Goal: Task Accomplishment & Management: Manage account settings

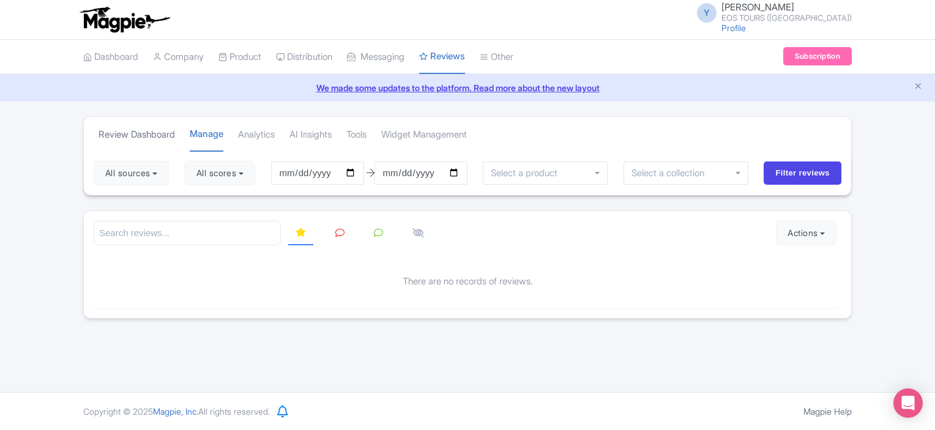
click at [144, 132] on link "Review Dashboard" at bounding box center [137, 135] width 77 height 34
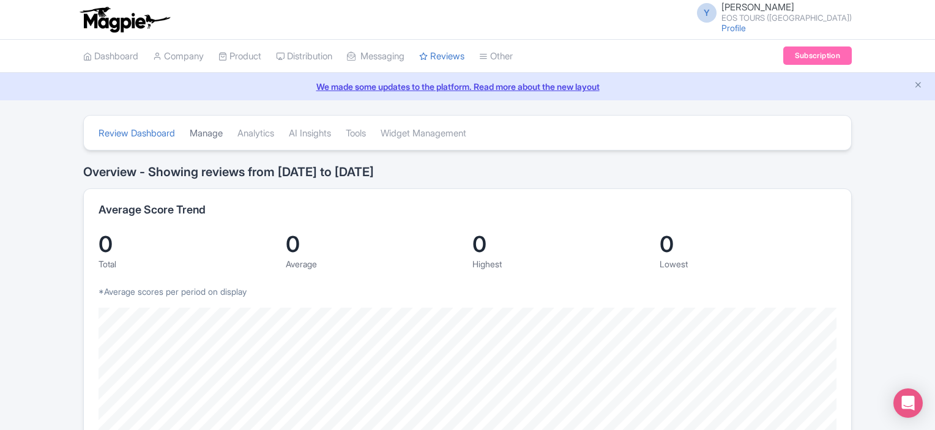
click at [220, 134] on link "Manage" at bounding box center [206, 134] width 33 height 34
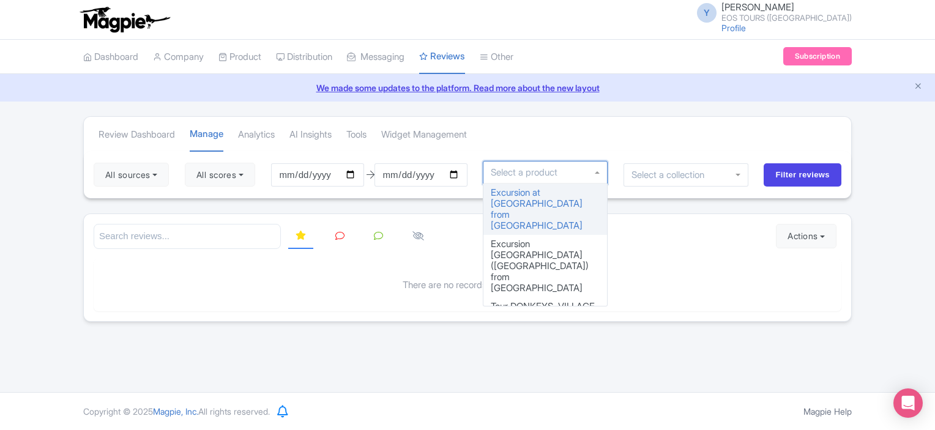
click at [563, 171] on input "select-one" at bounding box center [527, 172] width 73 height 11
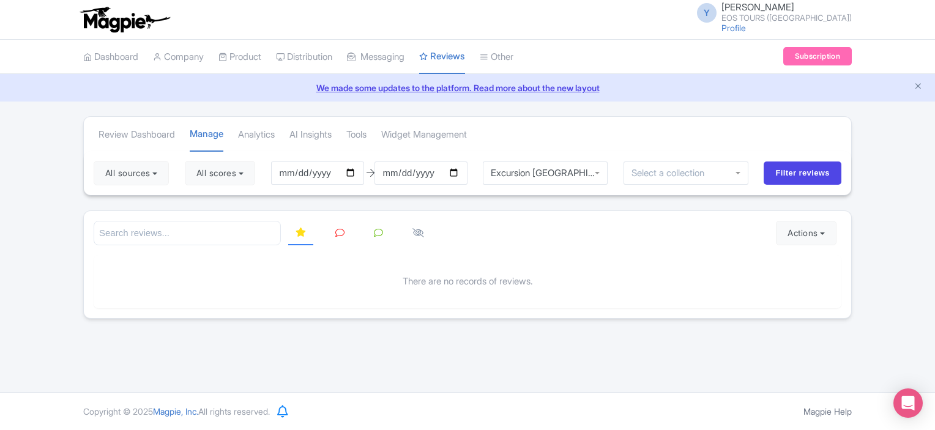
click at [437, 84] on link "We made some updates to the platform. Read more about the new layout" at bounding box center [467, 87] width 921 height 13
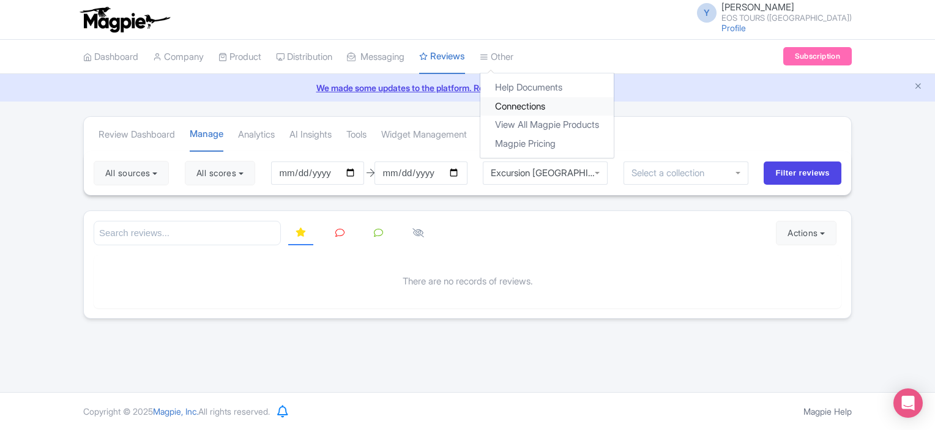
click at [533, 100] on link "Connections" at bounding box center [547, 106] width 133 height 19
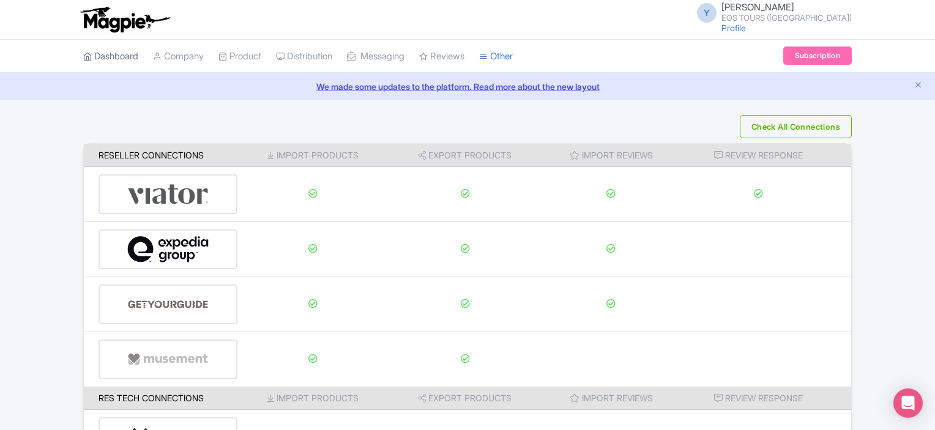
click at [110, 52] on link "Dashboard" at bounding box center [110, 57] width 55 height 34
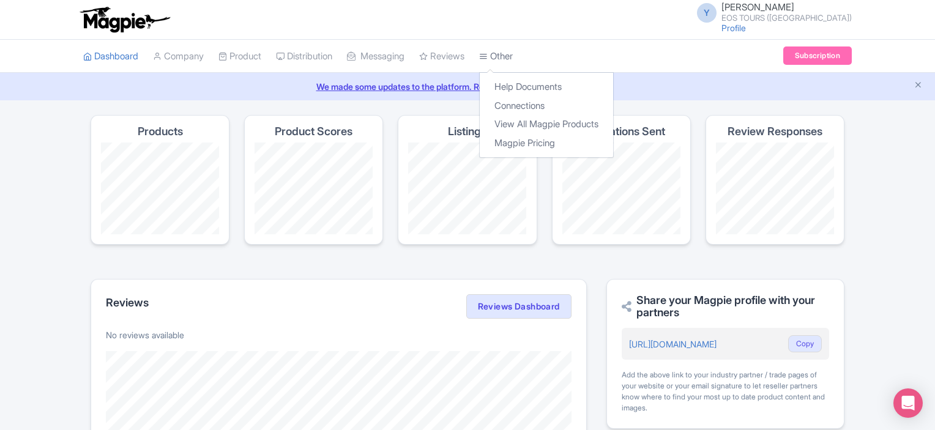
click at [513, 60] on link "Other" at bounding box center [496, 57] width 34 height 34
click at [541, 105] on link "Connections" at bounding box center [546, 106] width 133 height 19
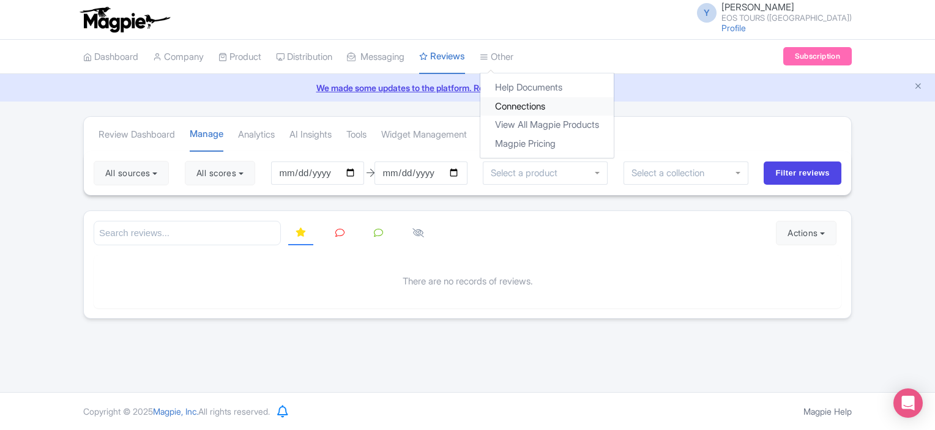
click at [530, 102] on link "Connections" at bounding box center [547, 106] width 133 height 19
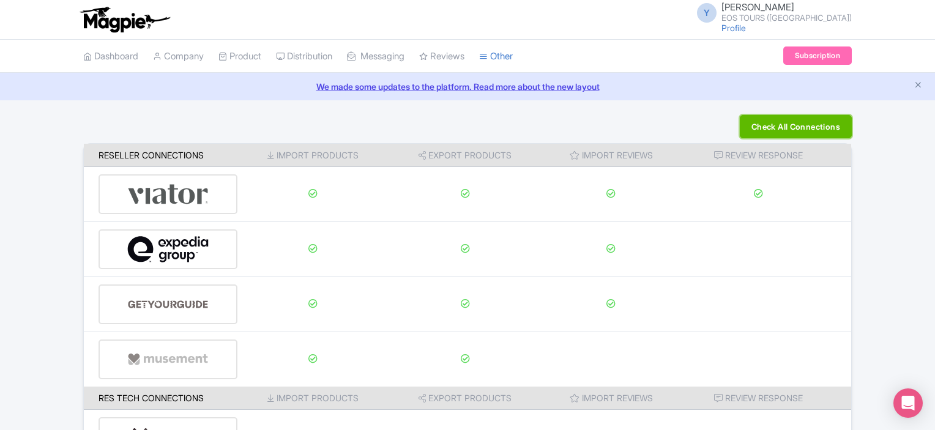
click at [827, 127] on button "Check All Connections" at bounding box center [796, 126] width 112 height 23
click at [788, 123] on button "Check All Connections" at bounding box center [796, 126] width 112 height 23
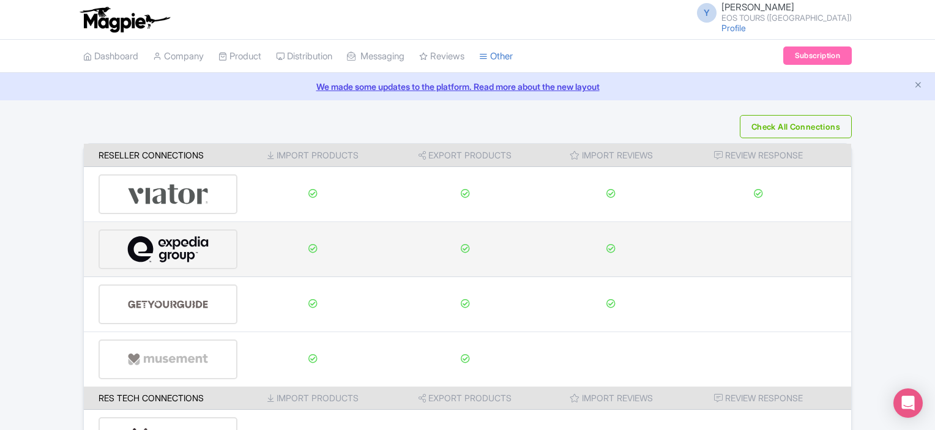
click at [193, 254] on img at bounding box center [168, 249] width 82 height 37
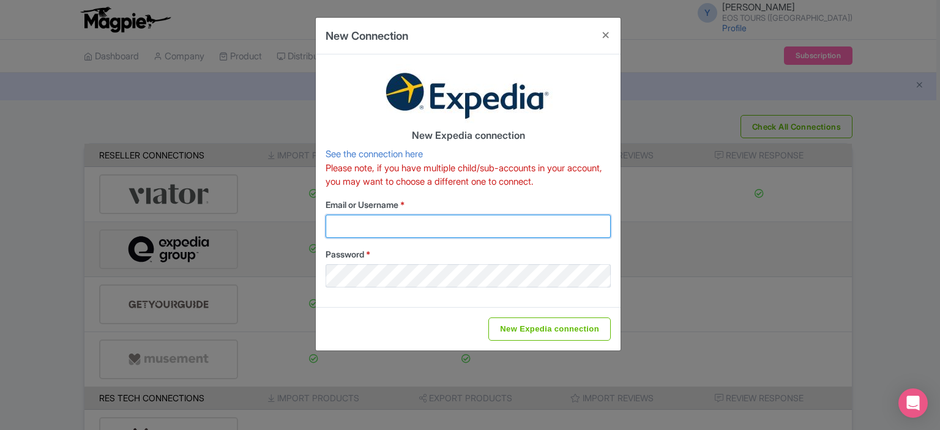
type input "info@eos-tour.com"
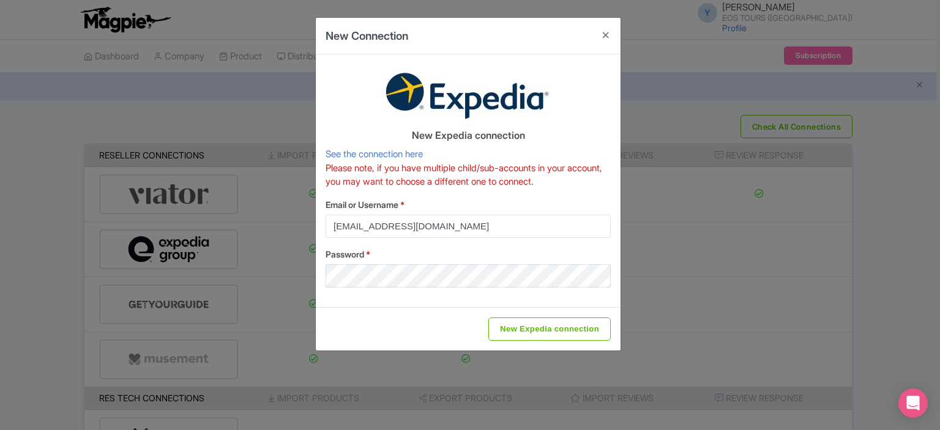
drag, startPoint x: 326, startPoint y: 166, endPoint x: 595, endPoint y: 184, distance: 270.0
click at [595, 184] on p "Please note, if you have multiple child/sub-accounts in your account, you may w…" at bounding box center [468, 176] width 285 height 28
copy p "Please note, if you have multiple child/sub-accounts in your account, you may w…"
click at [610, 32] on button "Close" at bounding box center [605, 35] width 29 height 35
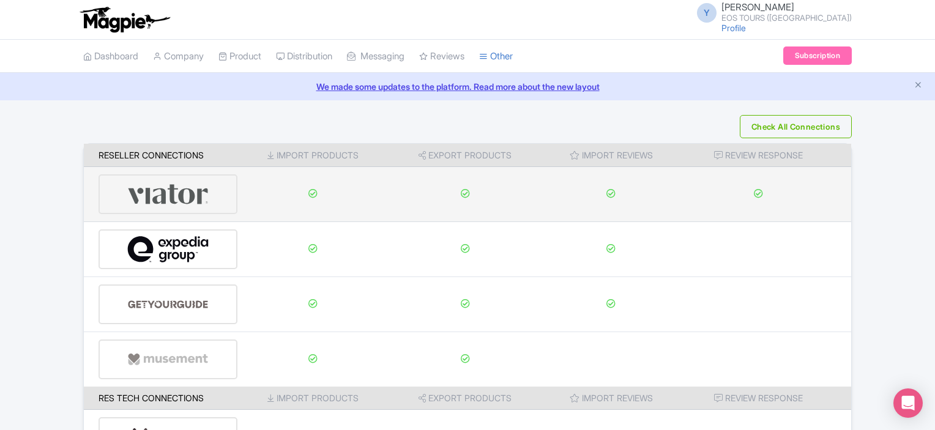
click at [215, 195] on div at bounding box center [168, 194] width 139 height 40
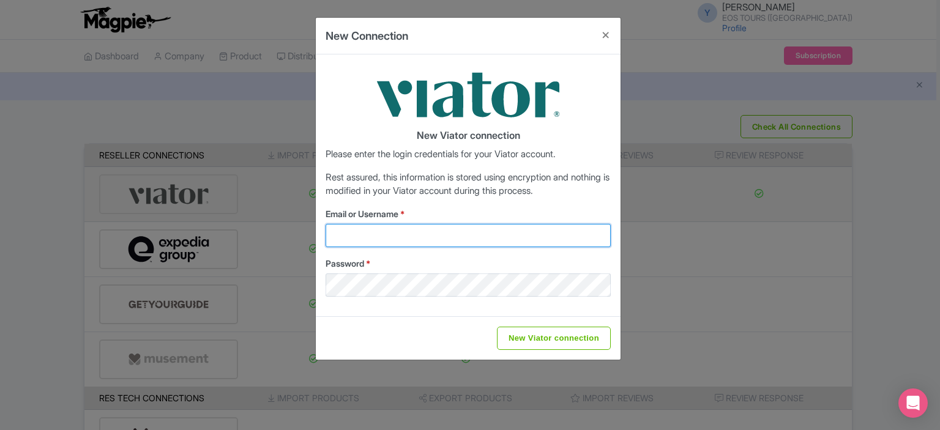
type input "info@eos-tour.com"
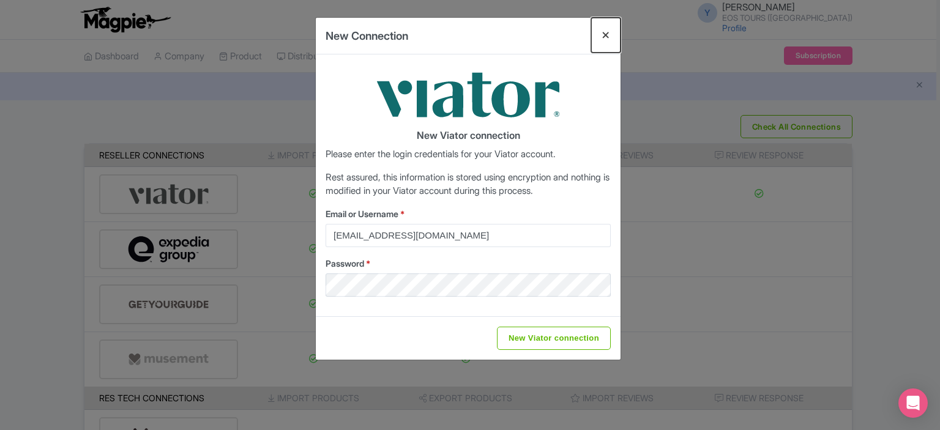
click at [607, 32] on button "Close" at bounding box center [605, 35] width 29 height 35
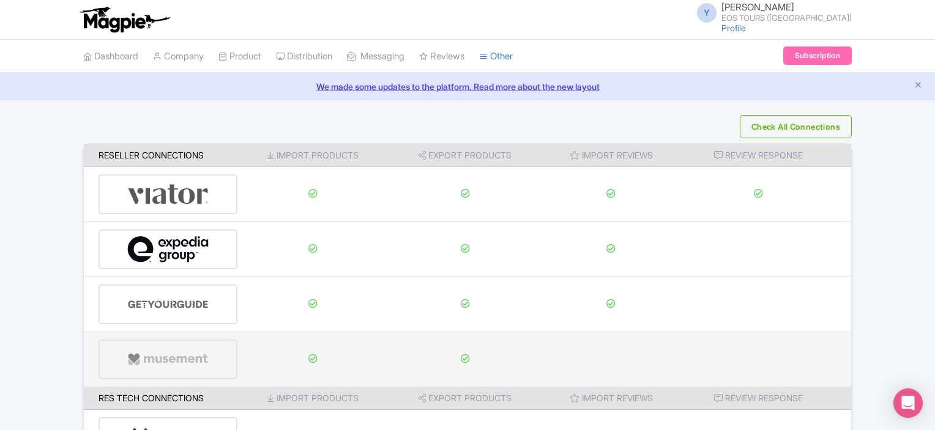
click at [167, 365] on img at bounding box center [168, 359] width 82 height 37
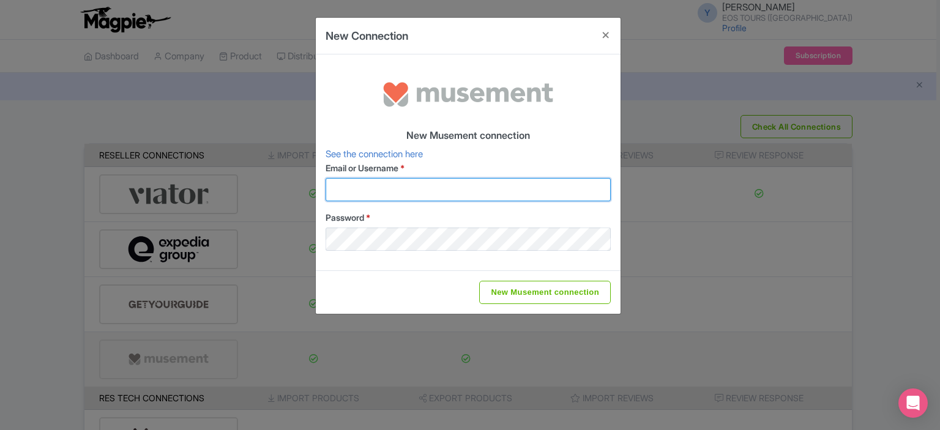
type input "info@eos-tour.com"
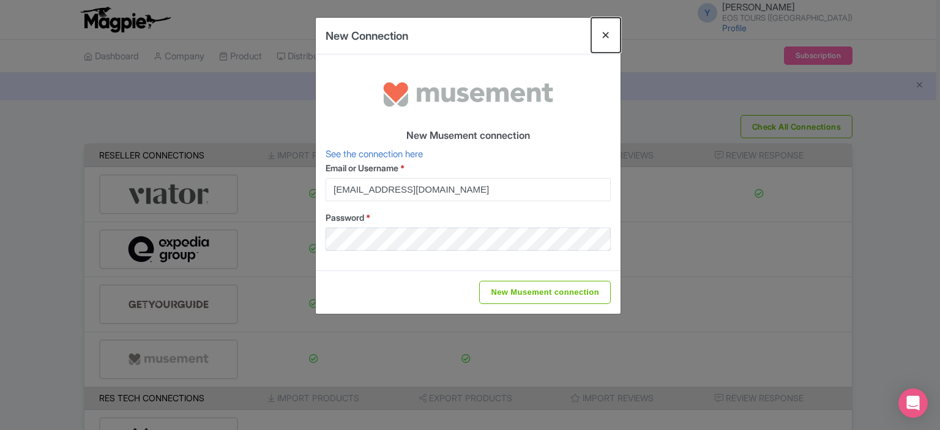
click at [605, 34] on button "Close" at bounding box center [605, 35] width 29 height 35
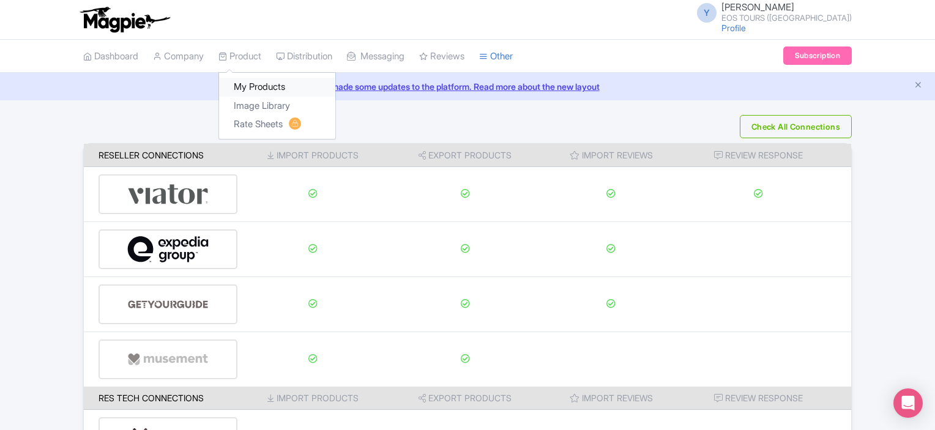
click at [256, 81] on link "My Products" at bounding box center [277, 87] width 116 height 19
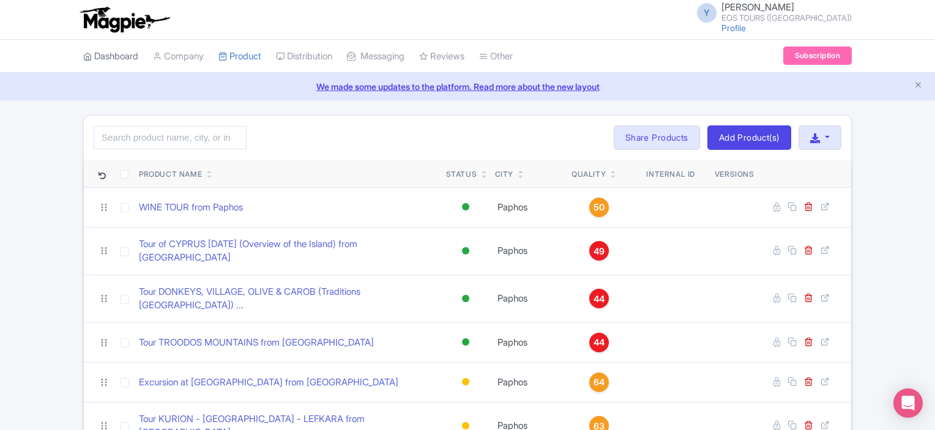
click at [138, 51] on link "Dashboard" at bounding box center [110, 57] width 55 height 34
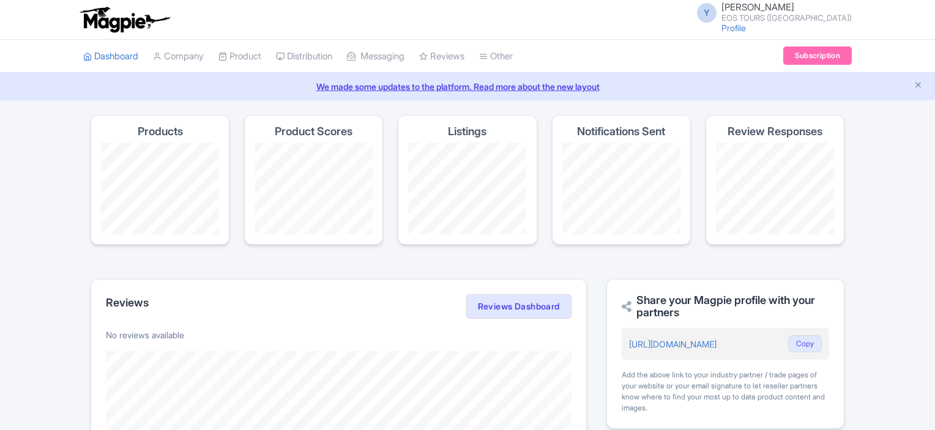
click at [0, 0] on link "Outbox" at bounding box center [0, 0] width 0 height 0
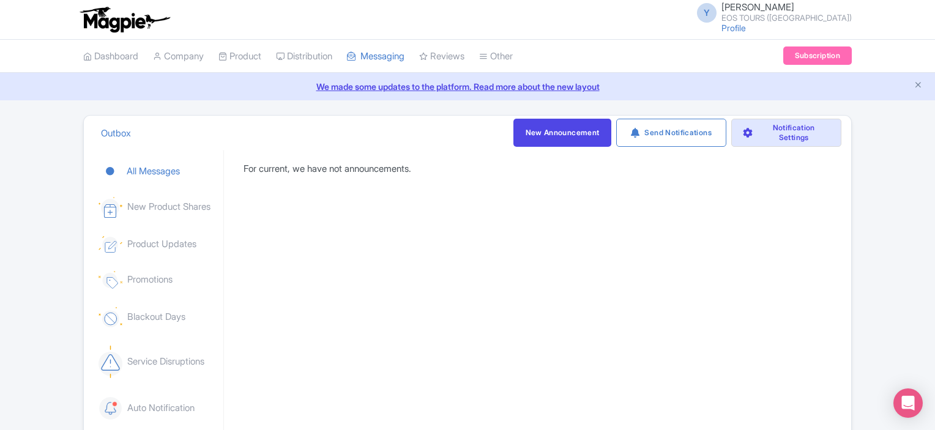
click at [392, 88] on link "We made some updates to the platform. Read more about the new layout" at bounding box center [467, 86] width 921 height 13
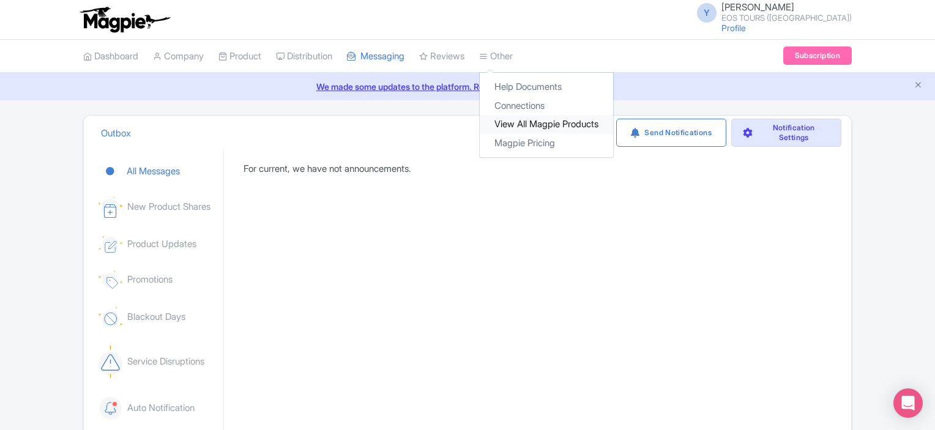
click at [526, 119] on link "View All Magpie Products" at bounding box center [546, 124] width 133 height 19
click at [536, 104] on link "Connections" at bounding box center [546, 106] width 133 height 19
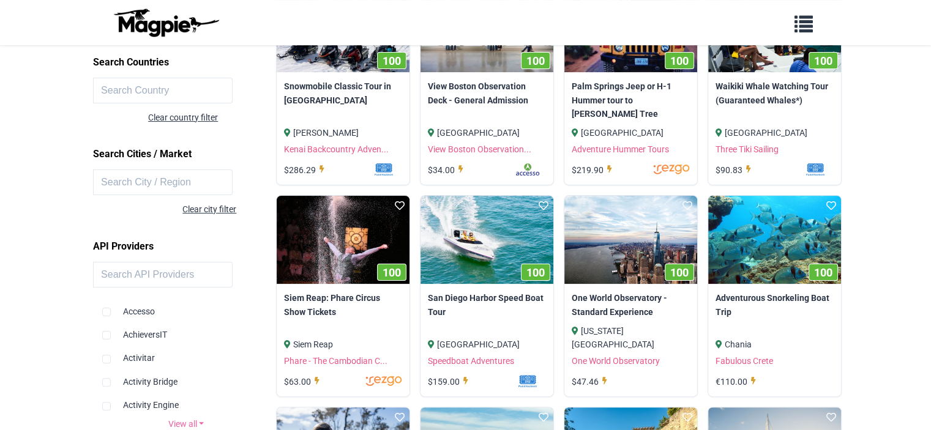
scroll to position [61, 0]
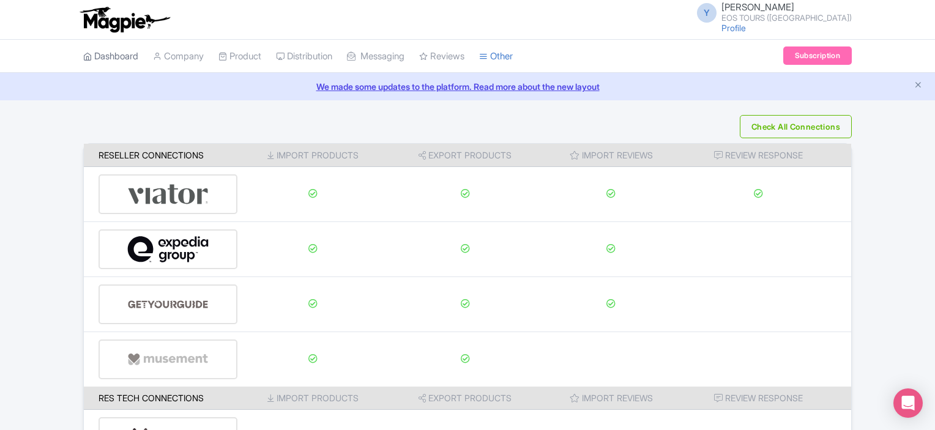
click at [131, 54] on link "Dashboard" at bounding box center [110, 57] width 55 height 34
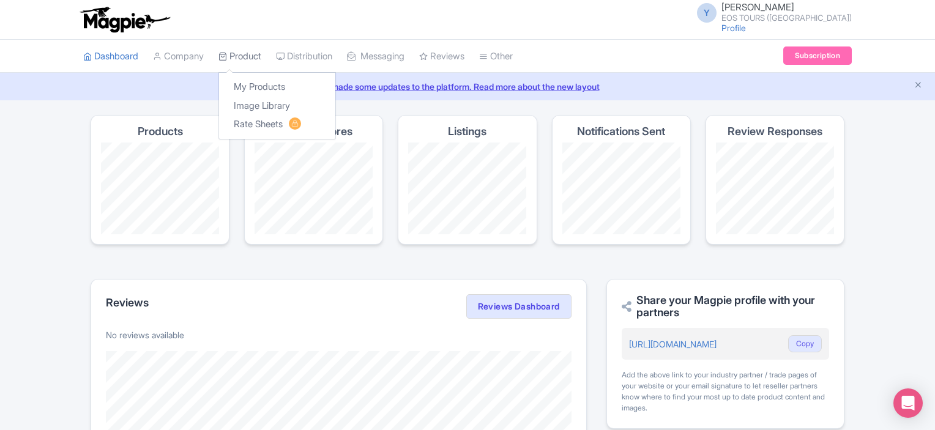
click at [261, 53] on link "Product" at bounding box center [240, 57] width 43 height 34
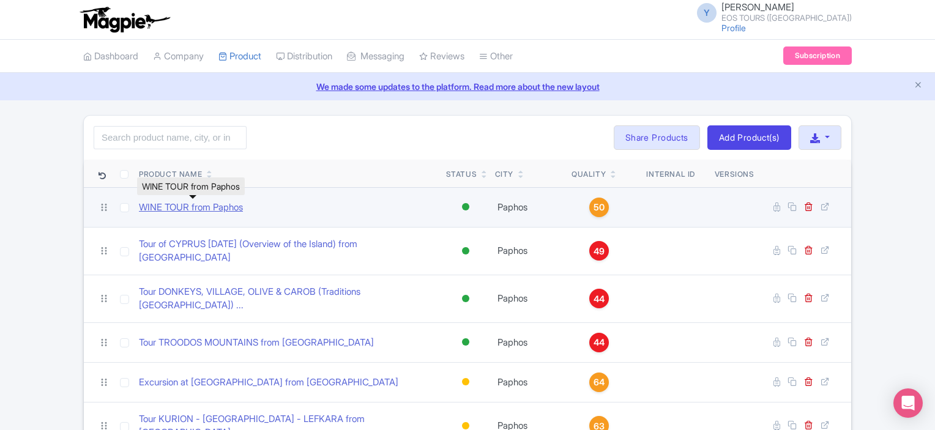
click at [213, 201] on link "WINE TOUR from Paphos" at bounding box center [191, 208] width 104 height 14
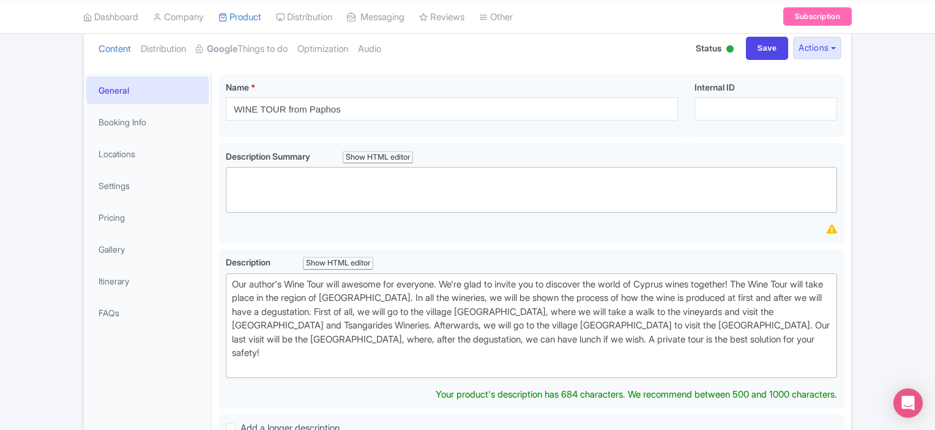
scroll to position [140, 0]
click at [113, 283] on link "Itinerary" at bounding box center [147, 281] width 122 height 28
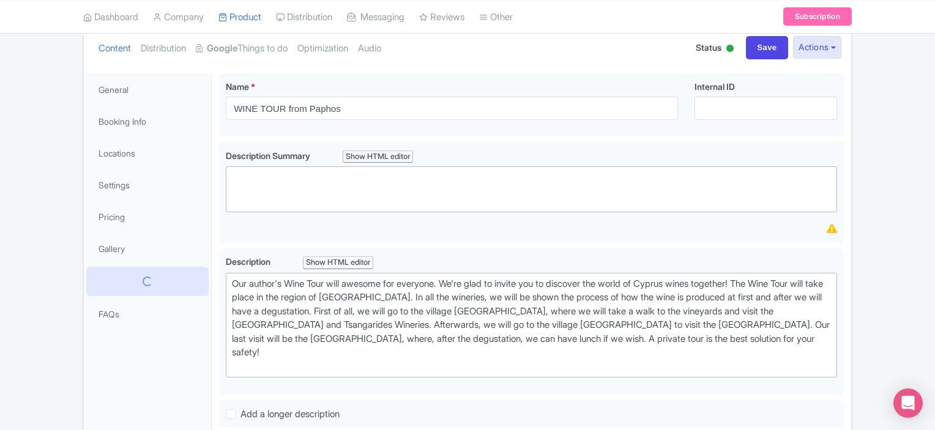
scroll to position [105, 0]
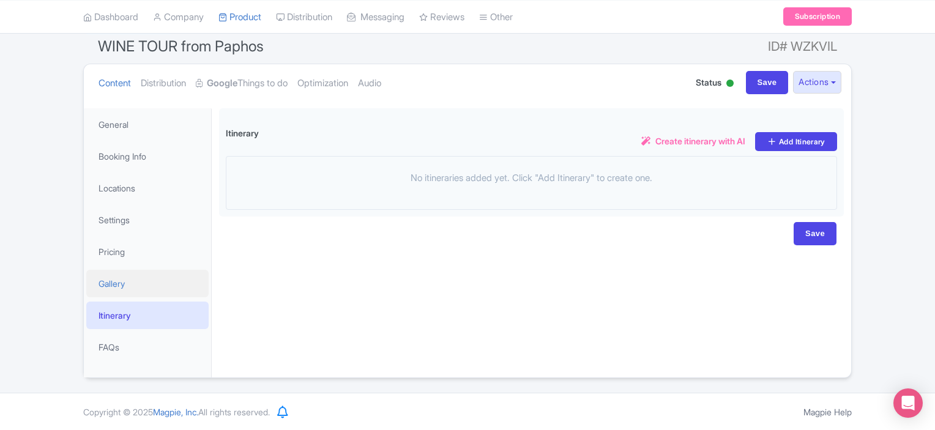
click at [113, 285] on link "Gallery" at bounding box center [147, 284] width 122 height 28
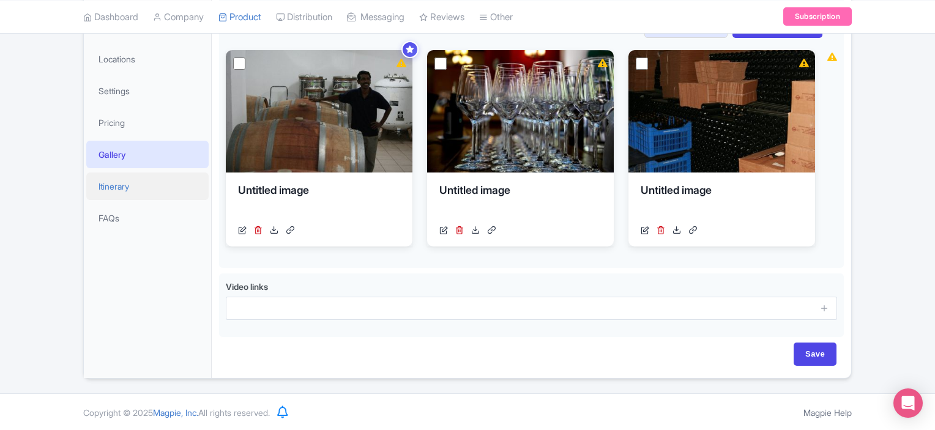
scroll to position [0, 0]
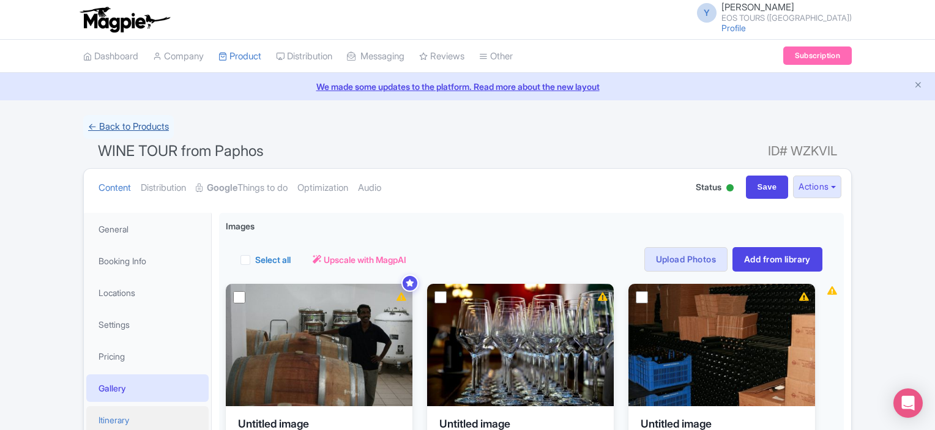
click at [97, 132] on link "← Back to Products" at bounding box center [128, 127] width 91 height 24
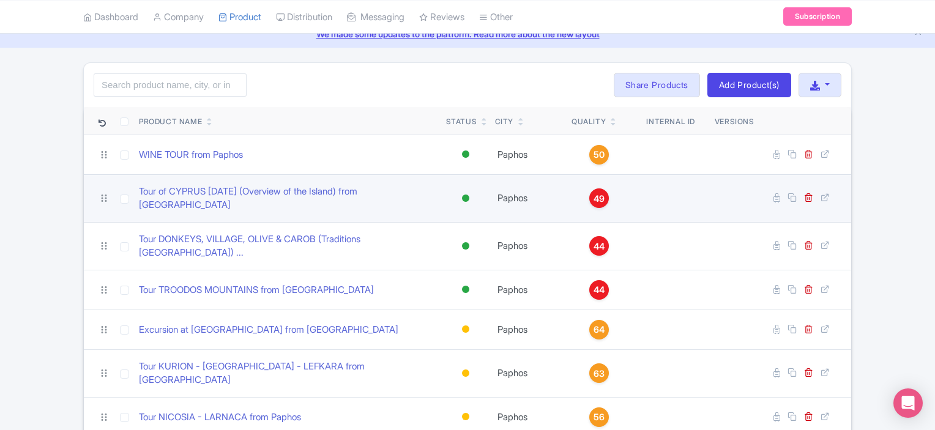
scroll to position [122, 0]
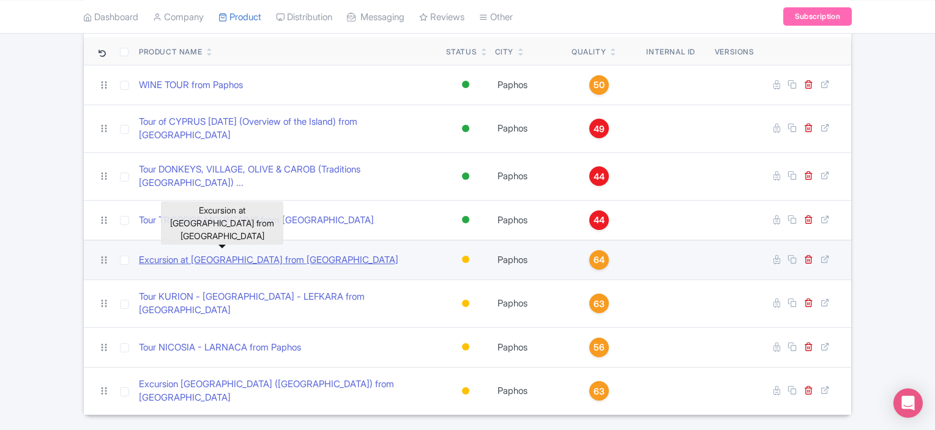
click at [269, 253] on link "Excursion at [GEOGRAPHIC_DATA] from [GEOGRAPHIC_DATA]" at bounding box center [269, 260] width 260 height 14
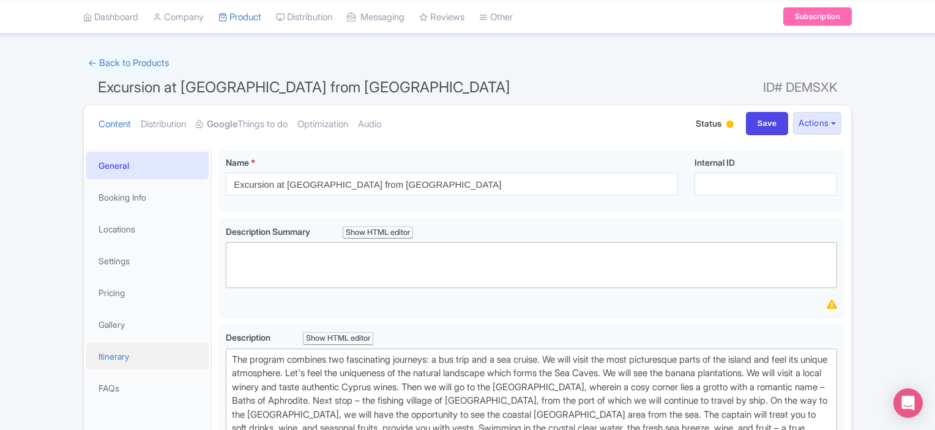
scroll to position [122, 0]
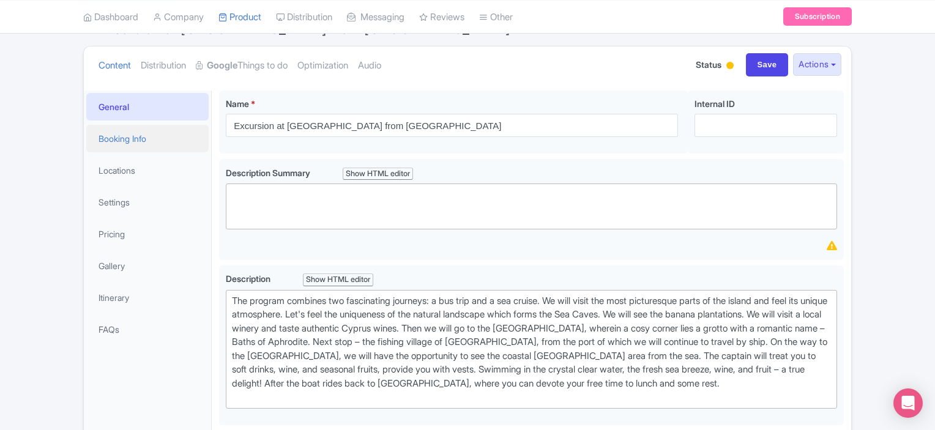
click at [116, 135] on link "Booking Info" at bounding box center [147, 139] width 122 height 28
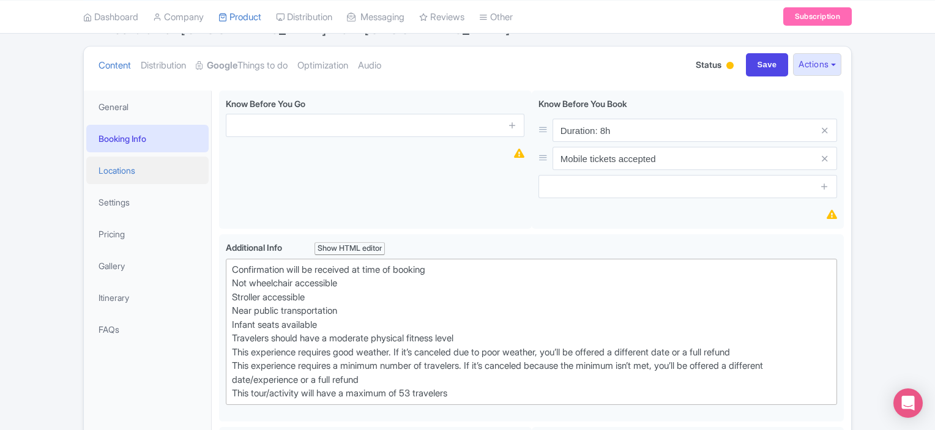
click at [115, 171] on link "Locations" at bounding box center [147, 171] width 122 height 28
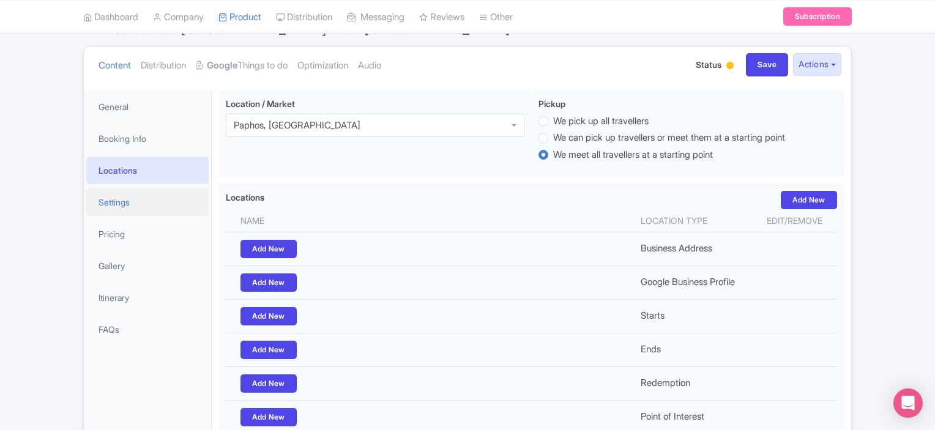
click at [120, 207] on link "Settings" at bounding box center [147, 203] width 122 height 28
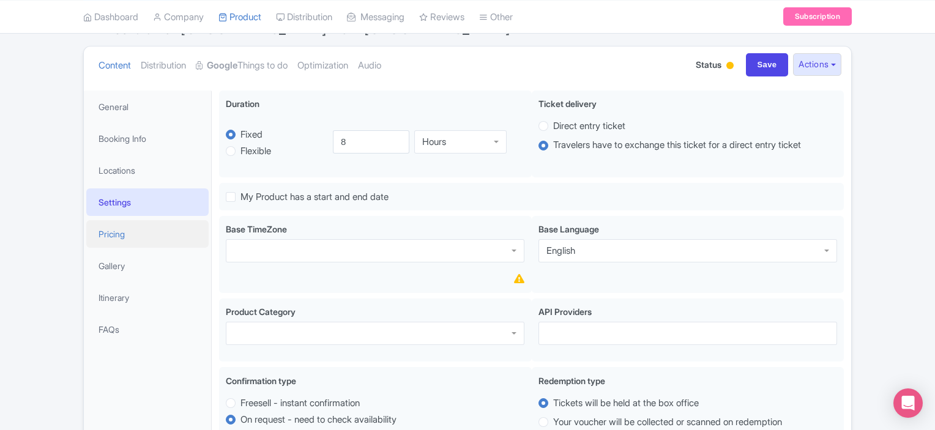
click at [112, 241] on link "Pricing" at bounding box center [147, 234] width 122 height 28
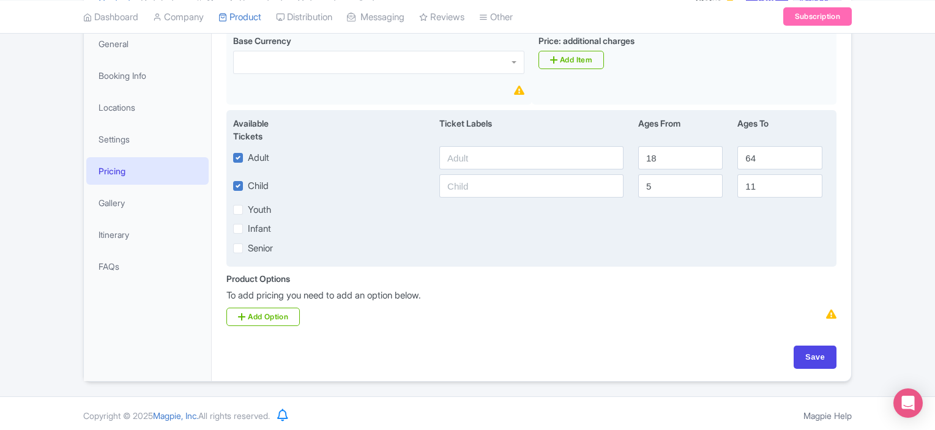
scroll to position [189, 0]
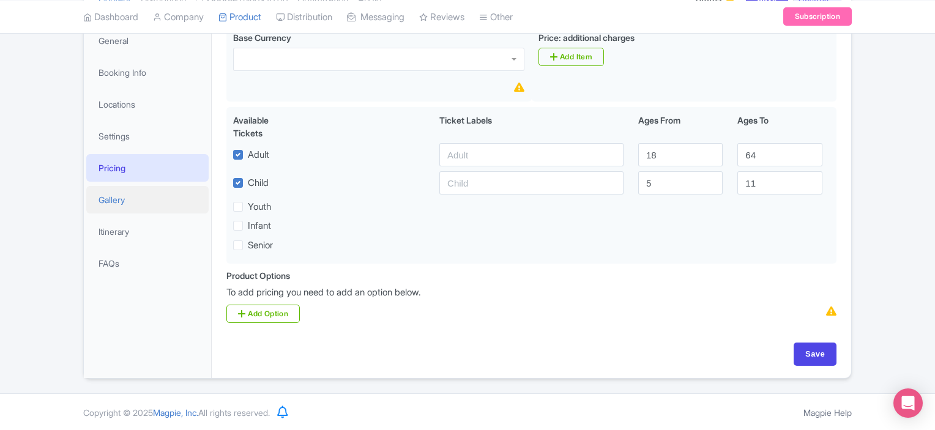
click at [155, 197] on link "Gallery" at bounding box center [147, 200] width 122 height 28
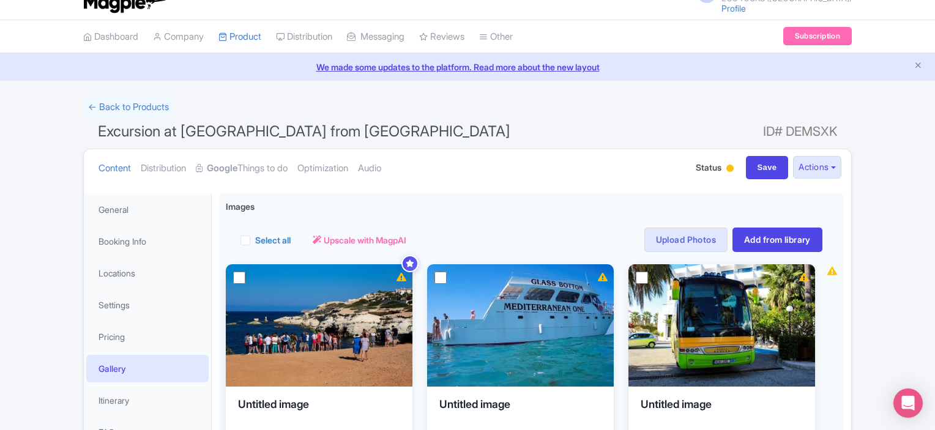
scroll to position [0, 0]
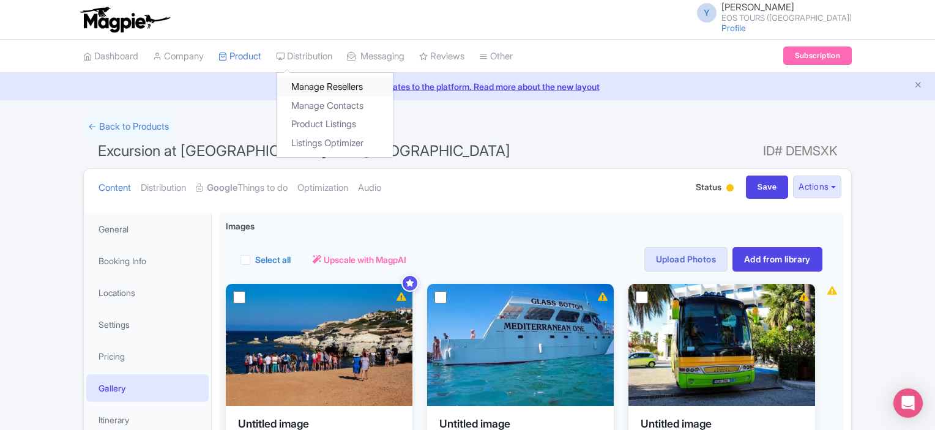
click at [335, 79] on link "Manage Resellers" at bounding box center [335, 87] width 116 height 19
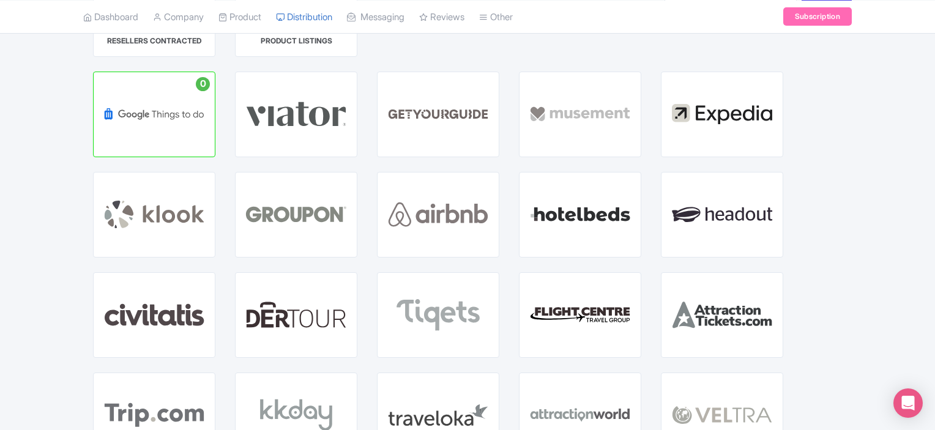
scroll to position [117, 0]
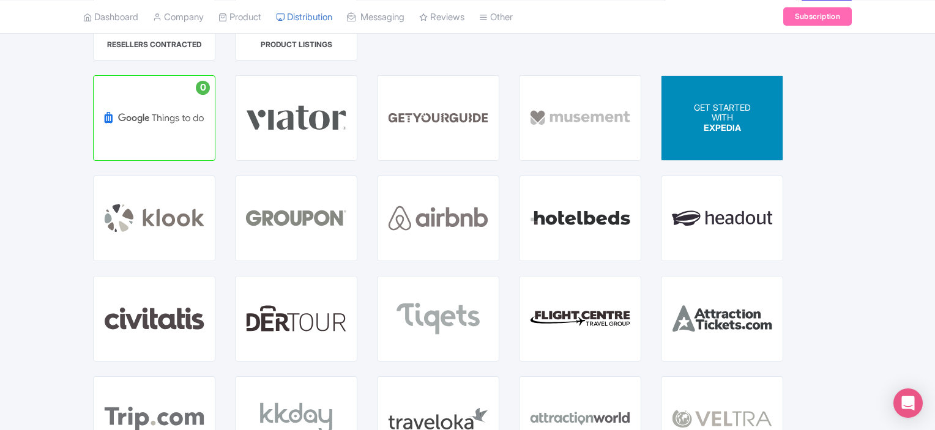
click at [716, 104] on span "GET STARTED" at bounding box center [722, 107] width 57 height 10
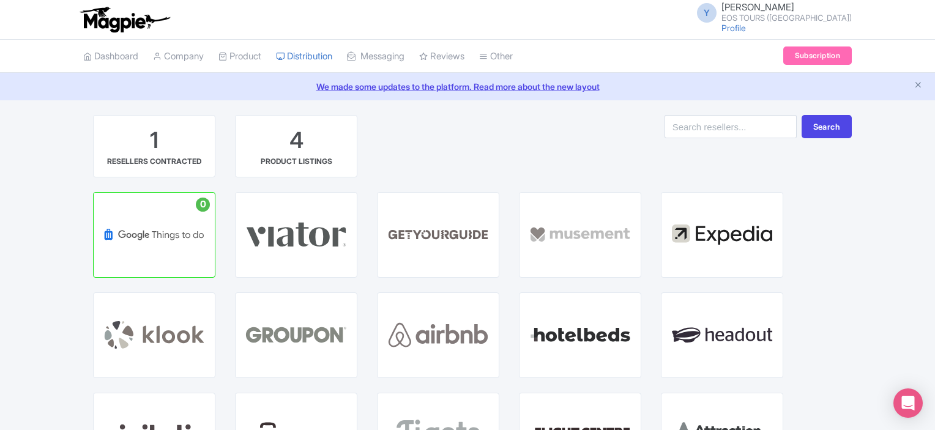
scroll to position [117, 0]
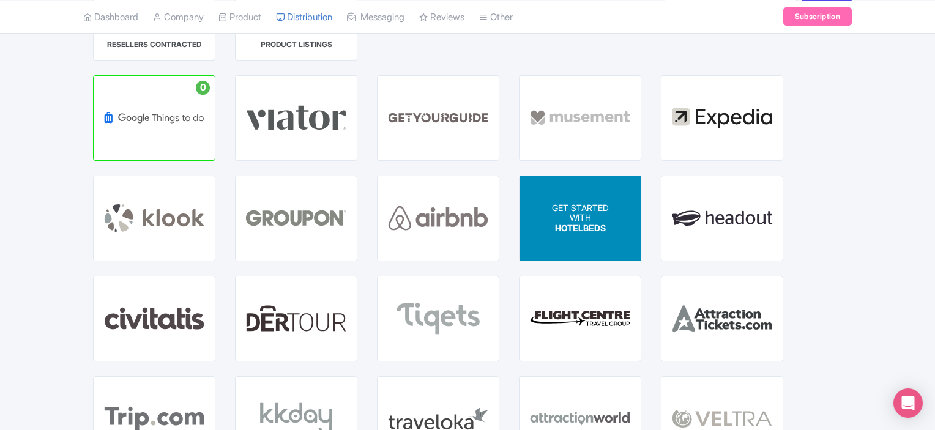
click at [556, 231] on span "HOTELBEDS" at bounding box center [580, 228] width 51 height 10
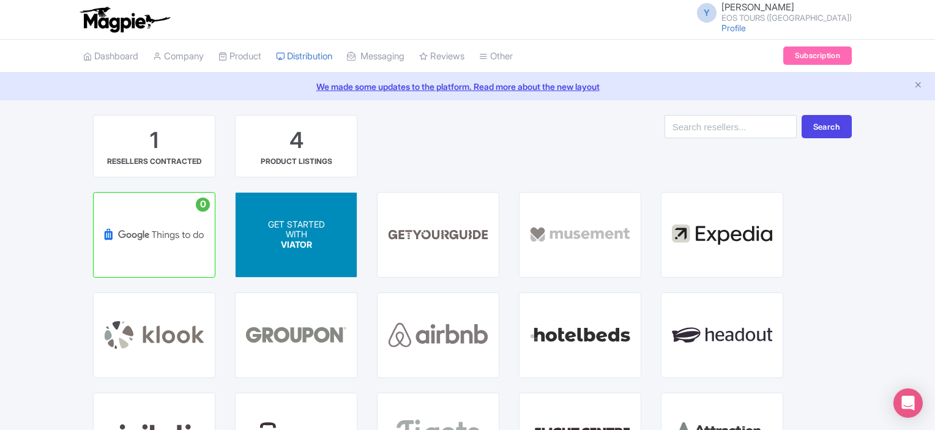
scroll to position [117, 0]
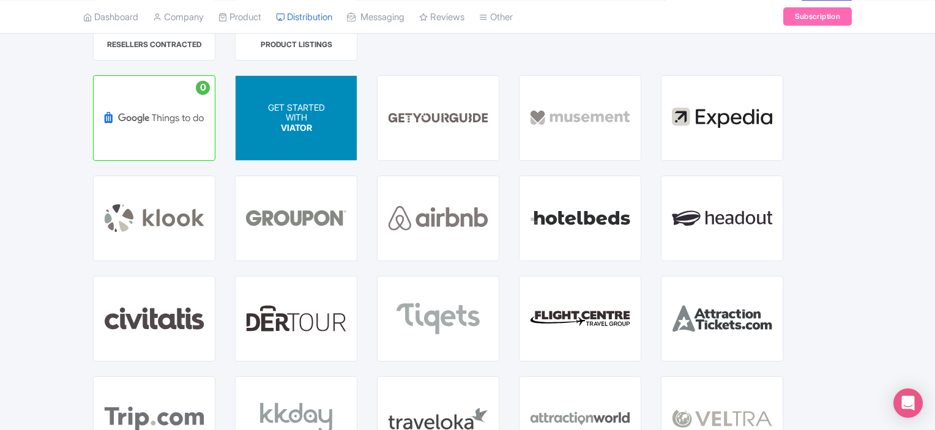
click at [326, 99] on div "GET STARTED WITH VIATOR" at bounding box center [296, 118] width 121 height 84
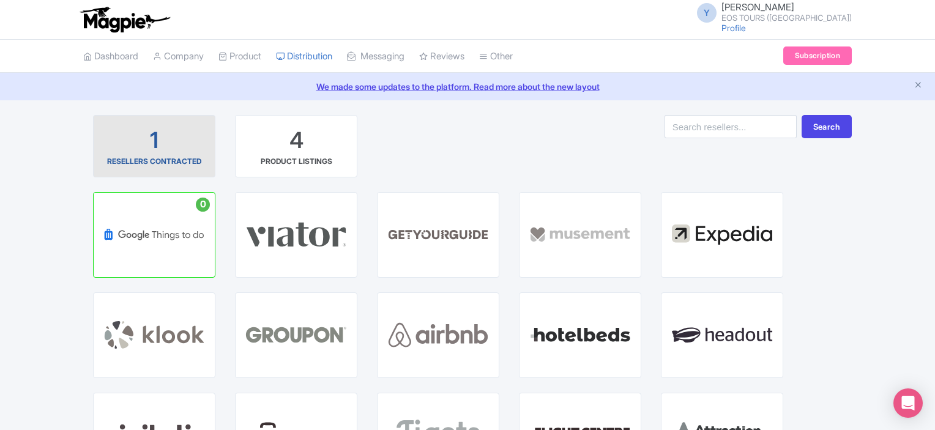
click at [144, 151] on div "1 RESELLERS CONTRACTED" at bounding box center [154, 146] width 102 height 42
click at [187, 157] on div "RESELLERS CONTRACTED" at bounding box center [154, 161] width 94 height 11
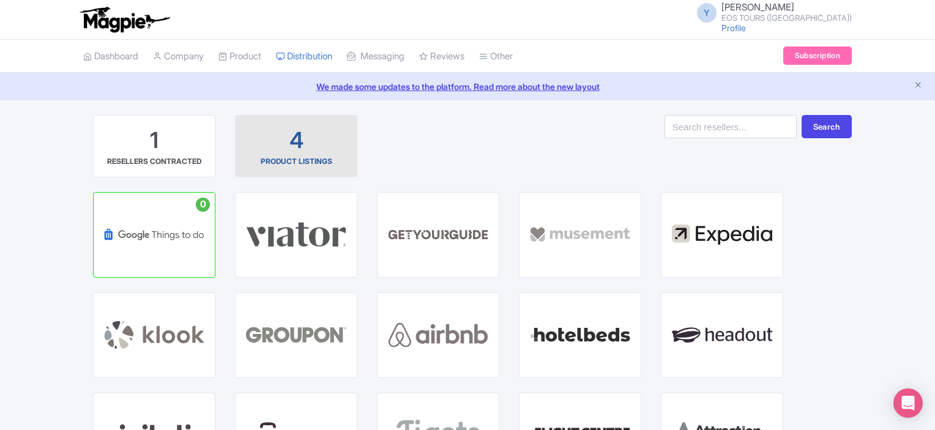
click at [340, 156] on div "4 PRODUCT LISTINGS" at bounding box center [296, 146] width 102 height 42
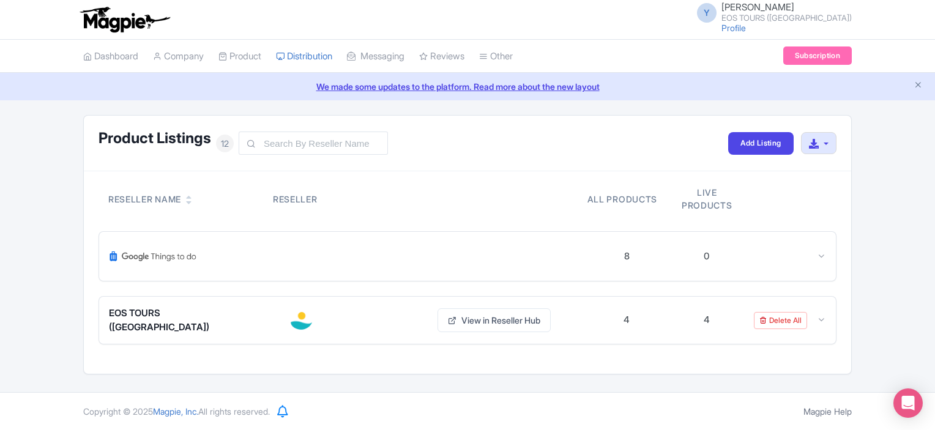
click at [190, 197] on link at bounding box center [189, 201] width 6 height 10
click at [179, 253] on div at bounding box center [348, 256] width 478 height 29
click at [181, 245] on div at bounding box center [348, 256] width 478 height 29
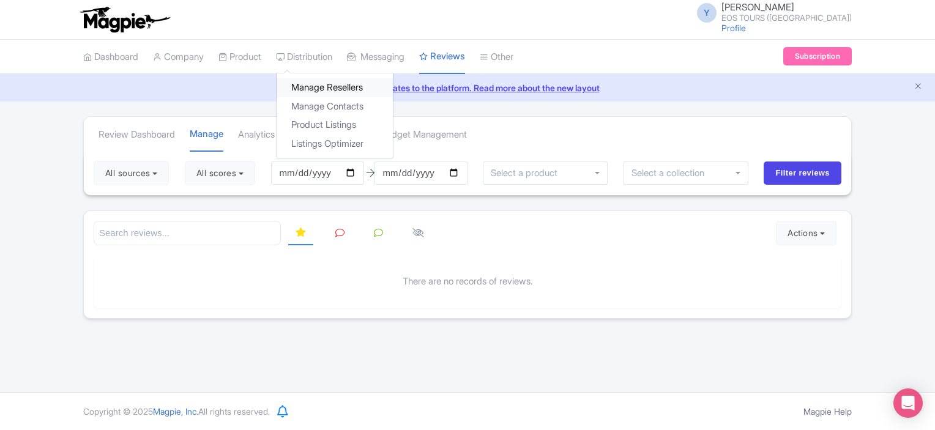
click at [323, 92] on link "Manage Resellers" at bounding box center [335, 87] width 116 height 19
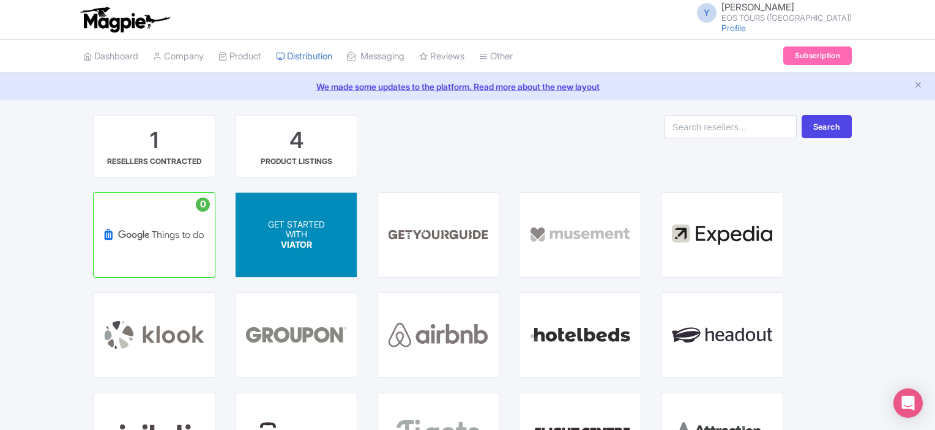
click at [287, 246] on span "VIATOR" at bounding box center [296, 244] width 31 height 10
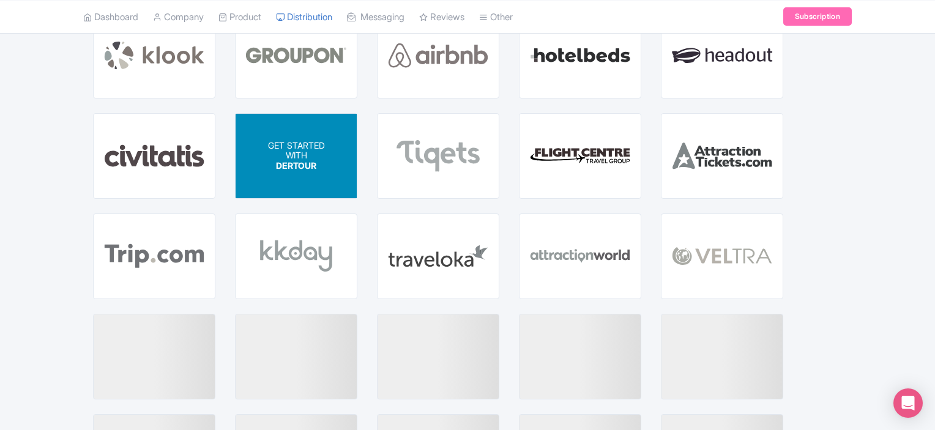
scroll to position [367, 0]
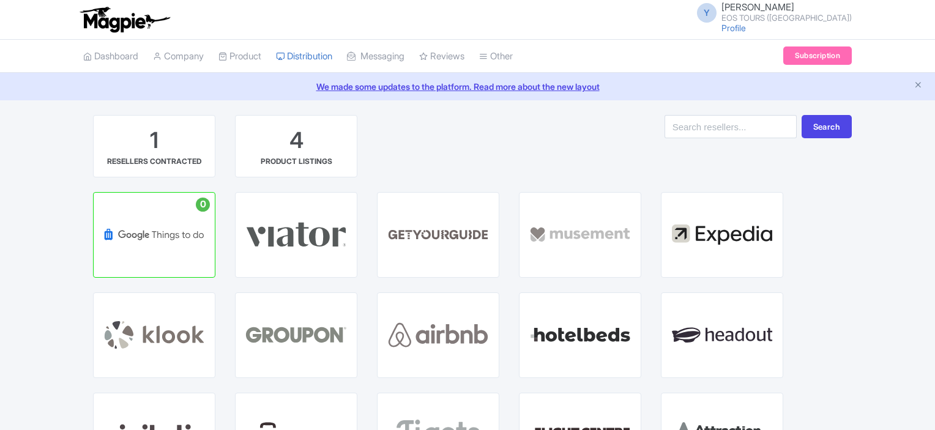
scroll to position [367, 0]
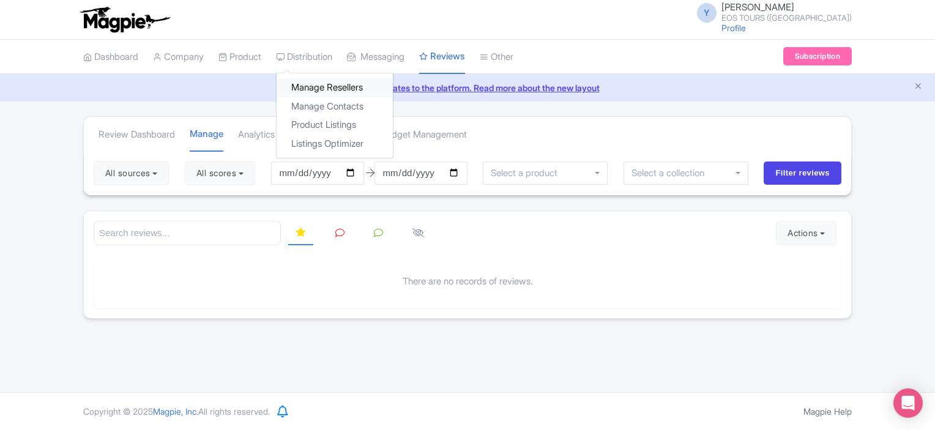
click at [333, 89] on link "Manage Resellers" at bounding box center [335, 87] width 116 height 19
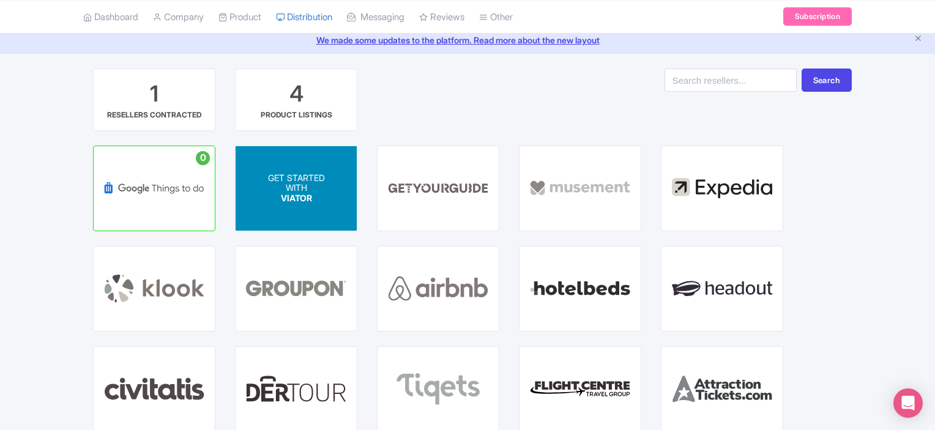
scroll to position [184, 0]
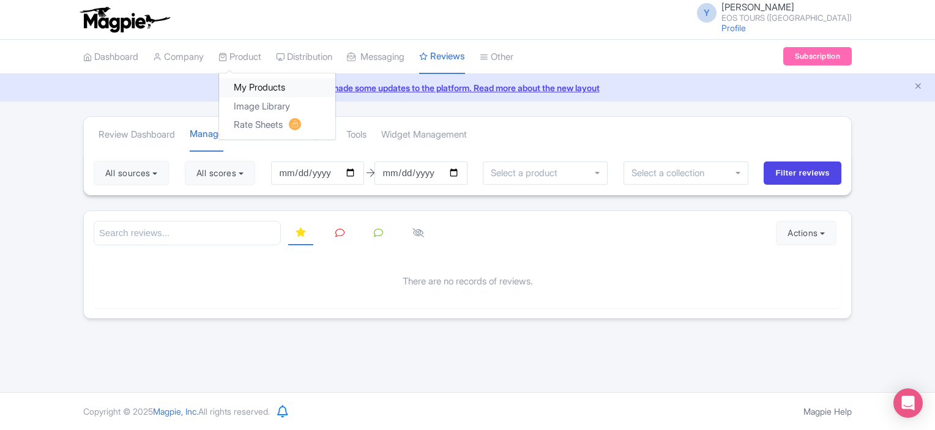
click at [261, 84] on link "My Products" at bounding box center [277, 87] width 116 height 19
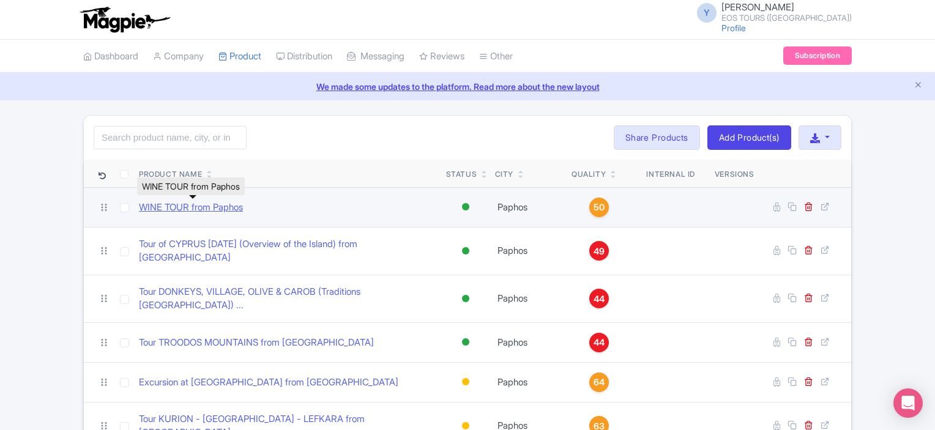
click at [215, 208] on link "WINE TOUR from Paphos" at bounding box center [191, 208] width 104 height 14
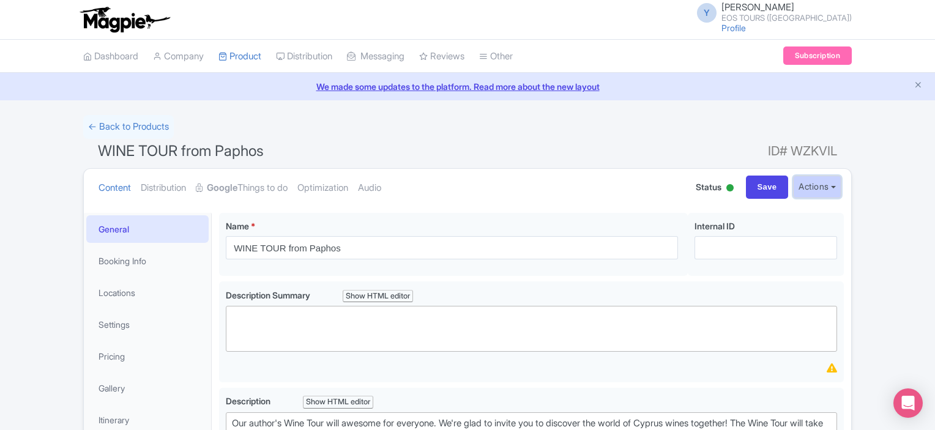
click at [835, 185] on button "Actions" at bounding box center [817, 187] width 48 height 23
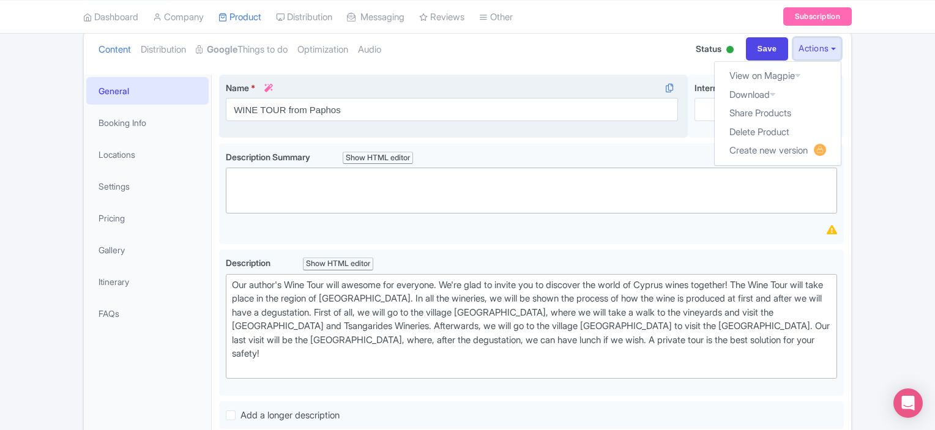
scroll to position [65, 0]
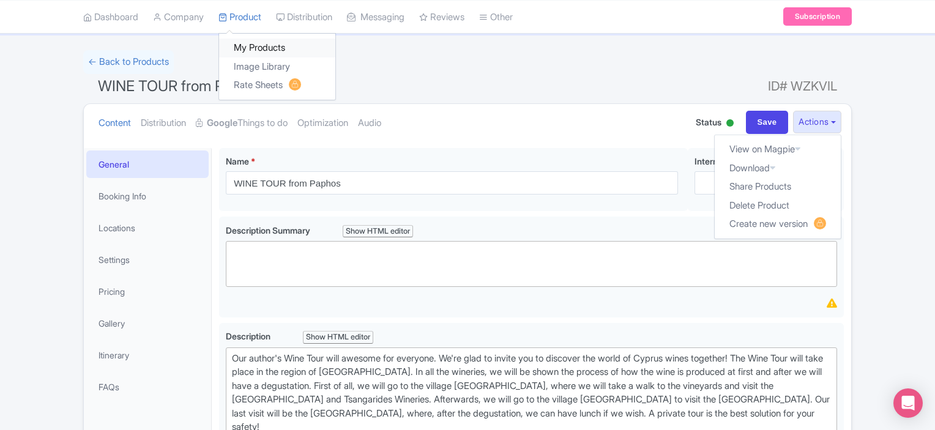
click at [256, 41] on link "My Products" at bounding box center [277, 48] width 116 height 19
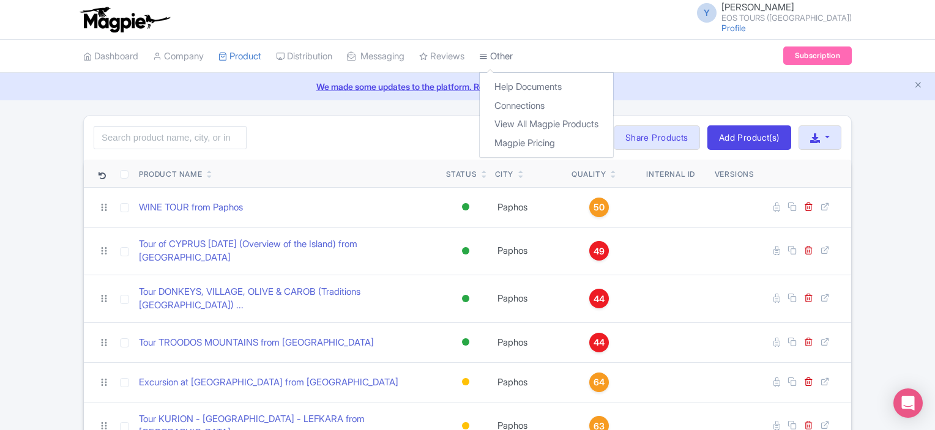
click at [506, 59] on link "Other" at bounding box center [496, 57] width 34 height 34
click at [539, 116] on link "View All Magpie Products" at bounding box center [546, 124] width 133 height 19
click at [547, 103] on link "Connections" at bounding box center [546, 106] width 133 height 19
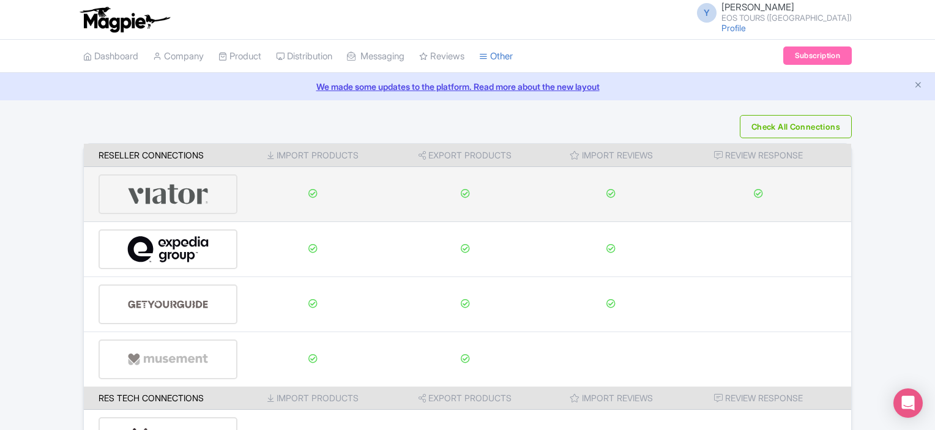
click at [310, 193] on icon at bounding box center [313, 193] width 9 height 9
click at [174, 188] on img at bounding box center [168, 194] width 82 height 37
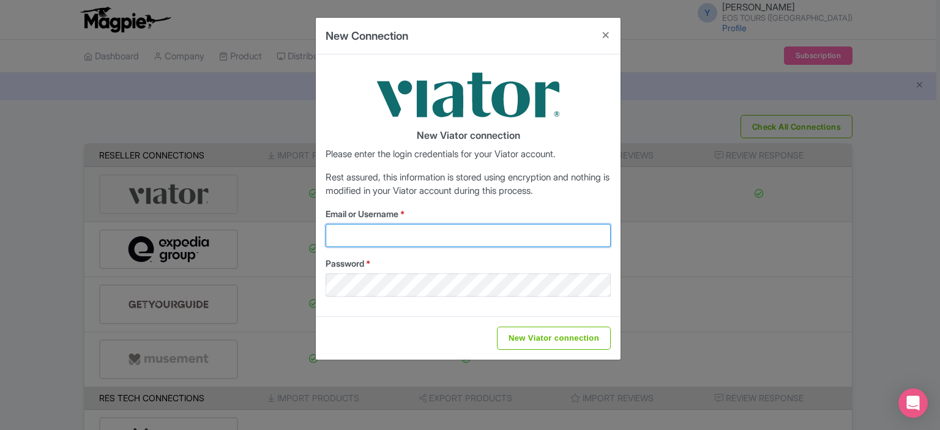
type input "info@eos-tour.com"
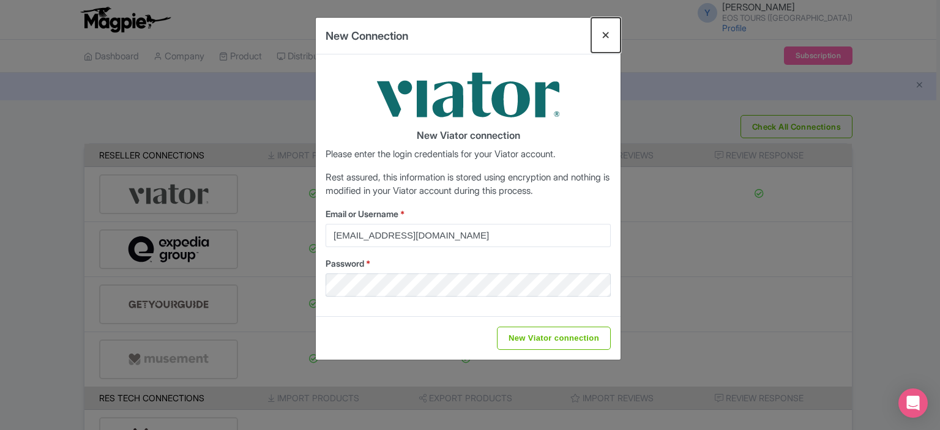
click at [611, 35] on button "Close" at bounding box center [605, 35] width 29 height 35
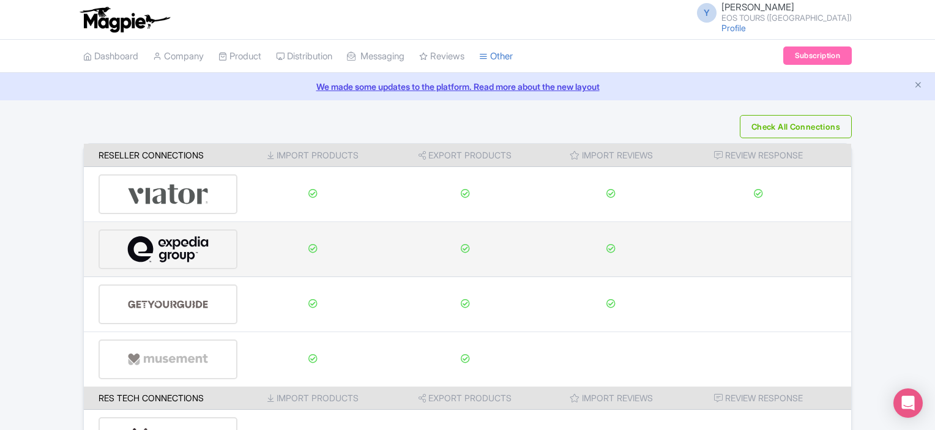
click at [127, 244] on img at bounding box center [168, 249] width 82 height 37
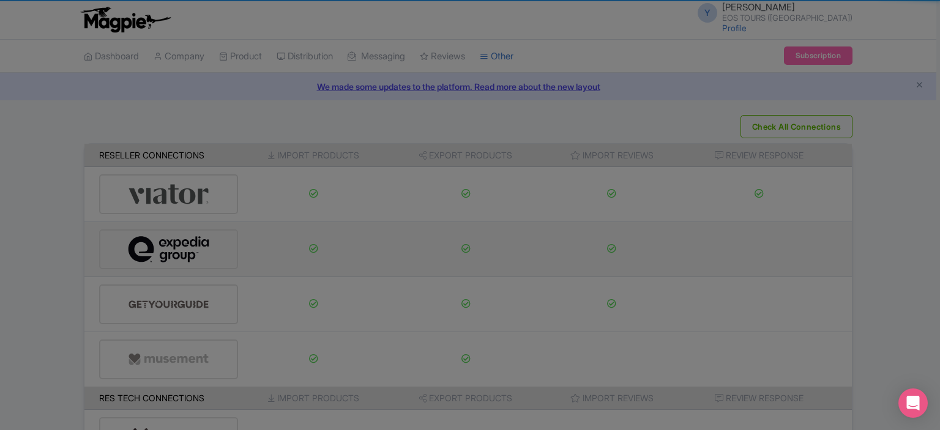
click at [236, 258] on body "Y Yury Sergeev EOS TOURS (Cyprus) Profile Users Settings Sign out Dashboard Com…" at bounding box center [470, 215] width 940 height 430
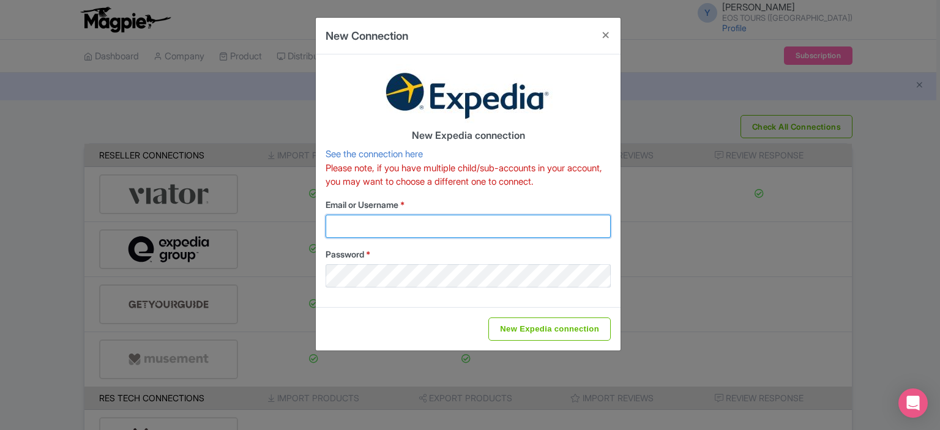
type input "info@eos-tour.com"
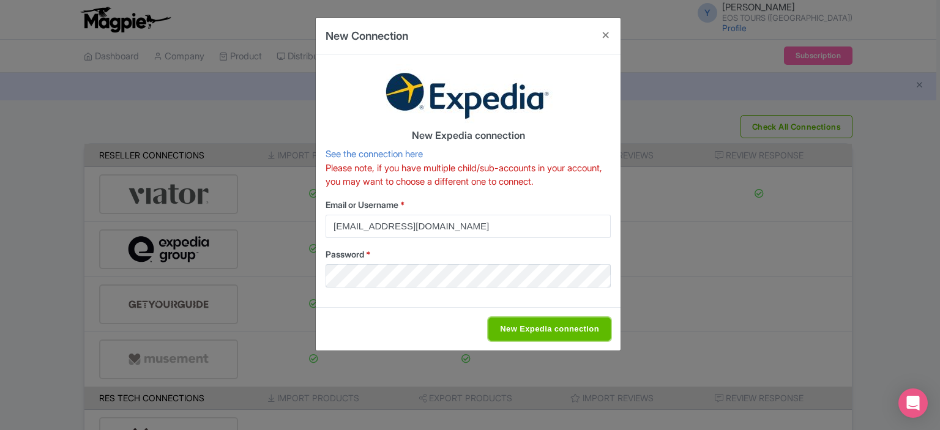
click at [555, 335] on input "New Expedia connection" at bounding box center [550, 329] width 122 height 23
type input "Saving..."
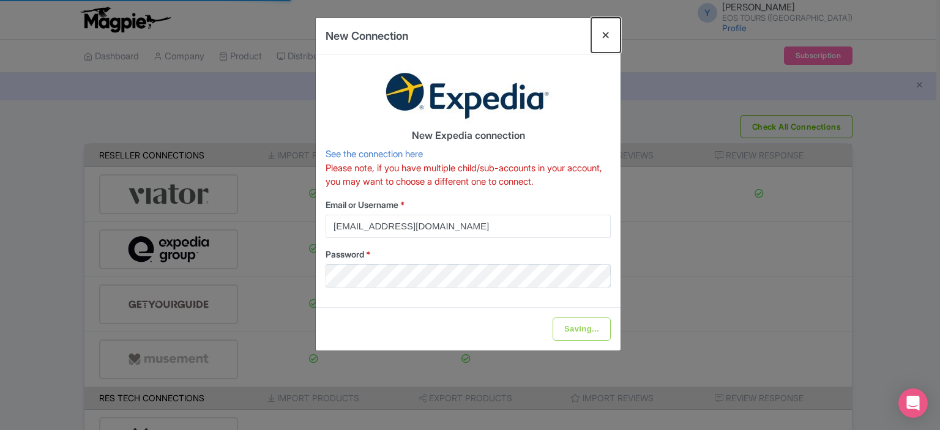
click at [612, 31] on button "Close" at bounding box center [605, 35] width 29 height 35
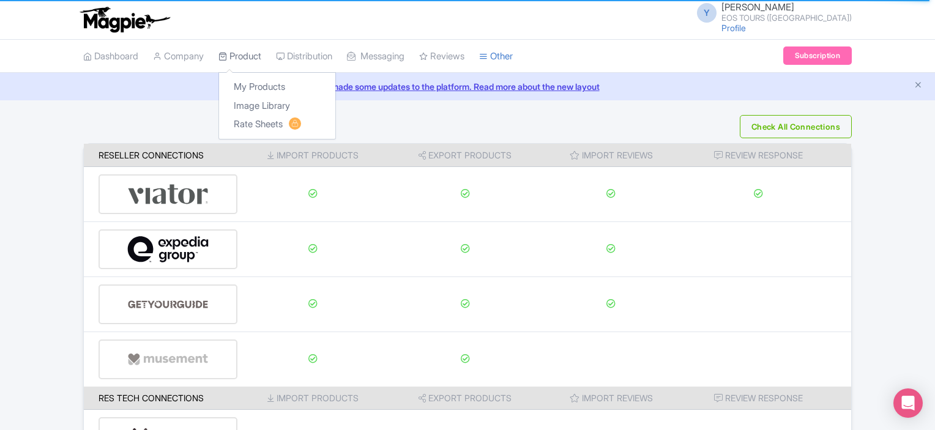
click at [257, 53] on link "Product" at bounding box center [240, 57] width 43 height 34
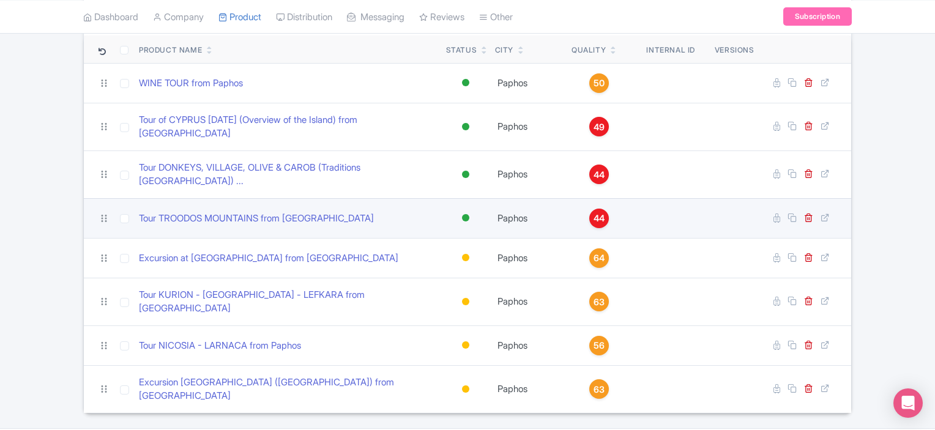
scroll to position [126, 0]
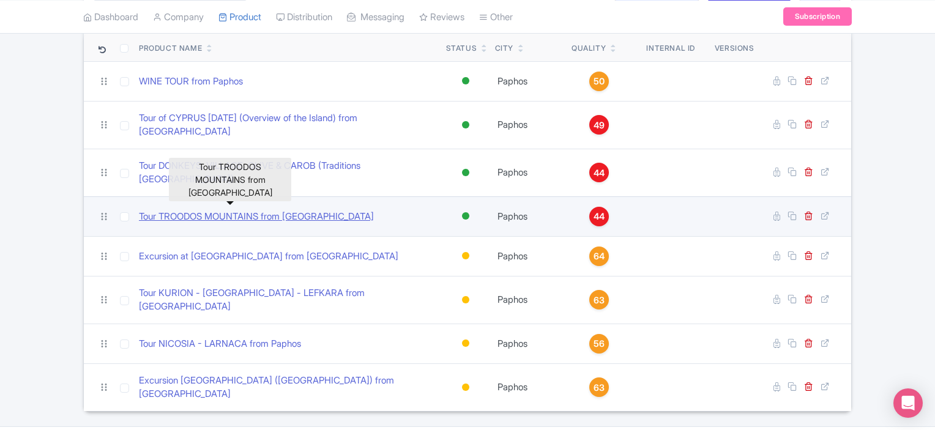
click at [191, 210] on link "Tour TROODOS MOUNTAINS from [GEOGRAPHIC_DATA]" at bounding box center [256, 217] width 235 height 14
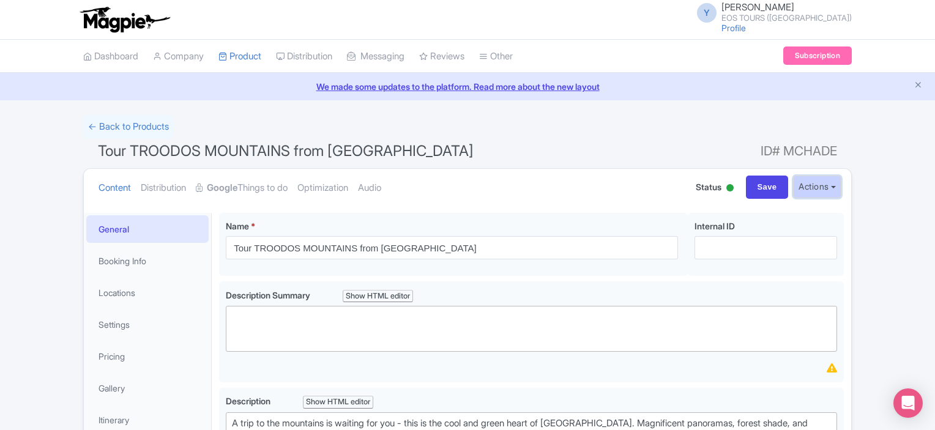
click at [813, 183] on button "Actions" at bounding box center [817, 187] width 48 height 23
click at [268, 185] on link "Google Things to do" at bounding box center [242, 188] width 92 height 39
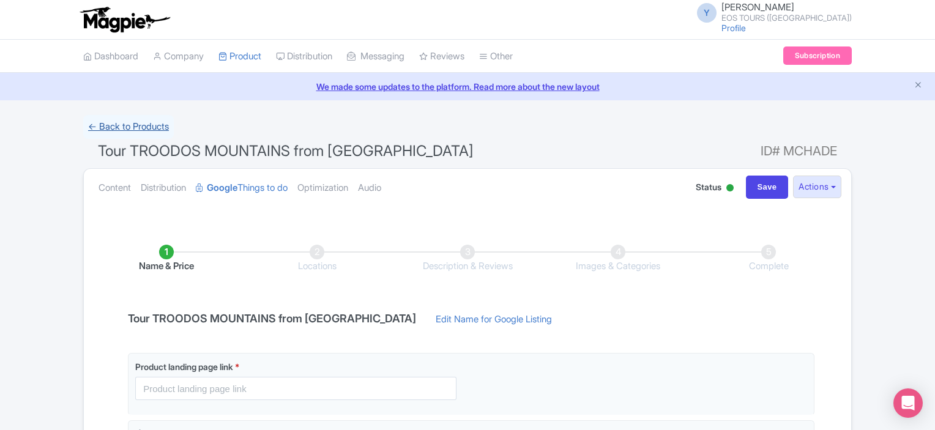
click at [142, 127] on link "← Back to Products" at bounding box center [128, 127] width 91 height 24
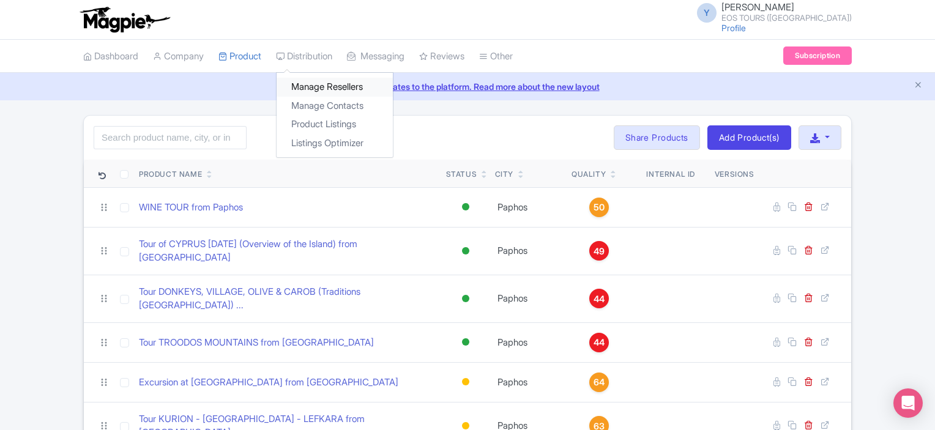
click at [334, 80] on link "Manage Resellers" at bounding box center [335, 87] width 116 height 19
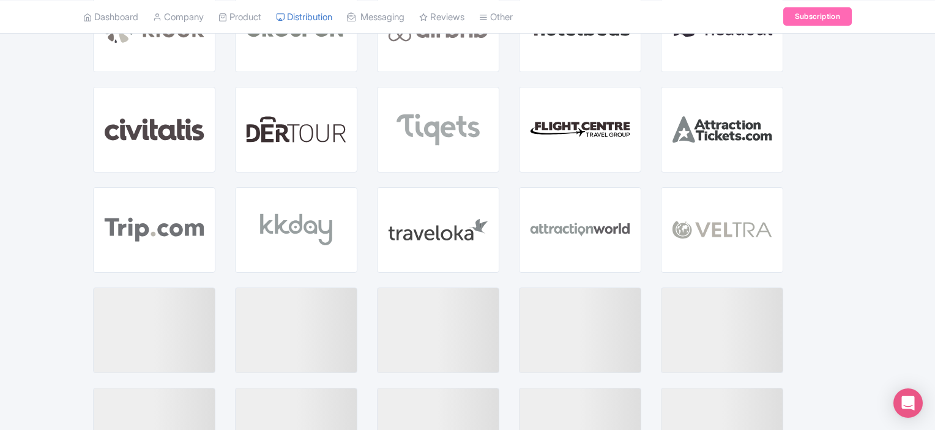
scroll to position [416, 0]
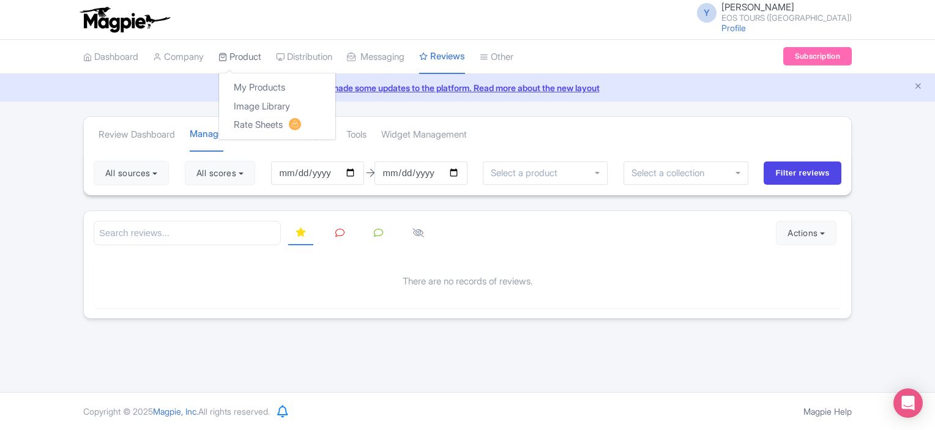
click at [244, 51] on link "Product" at bounding box center [240, 57] width 43 height 34
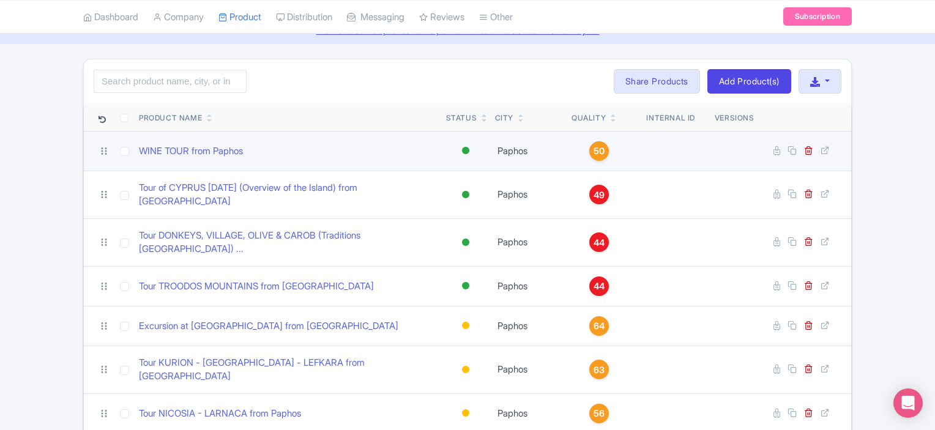
scroll to position [126, 0]
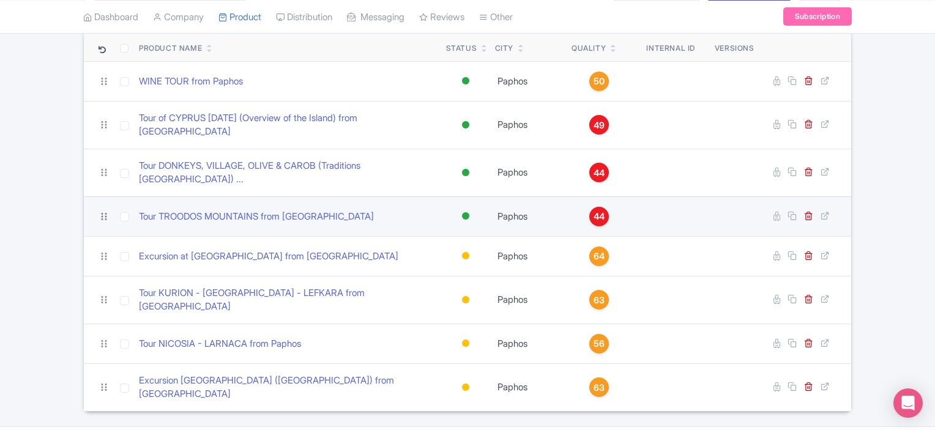
click at [106, 213] on icon at bounding box center [105, 216] width 6 height 7
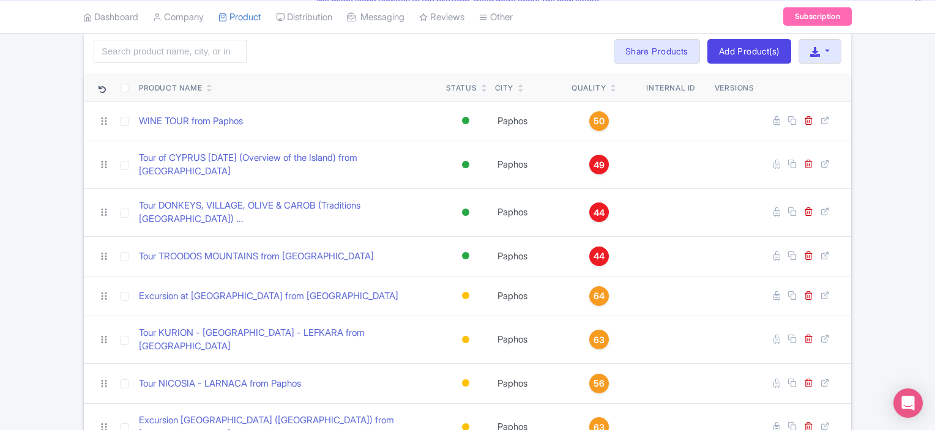
scroll to position [65, 0]
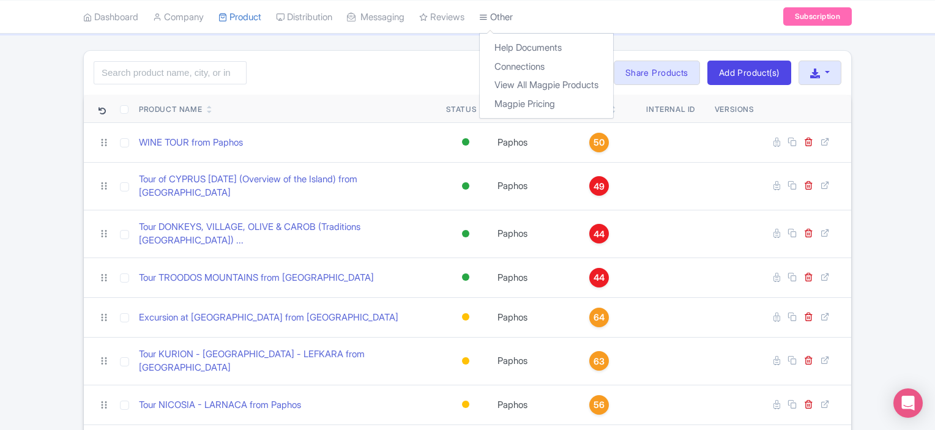
click at [512, 11] on link "Other" at bounding box center [496, 17] width 34 height 34
click at [547, 73] on link "Connections" at bounding box center [546, 66] width 133 height 19
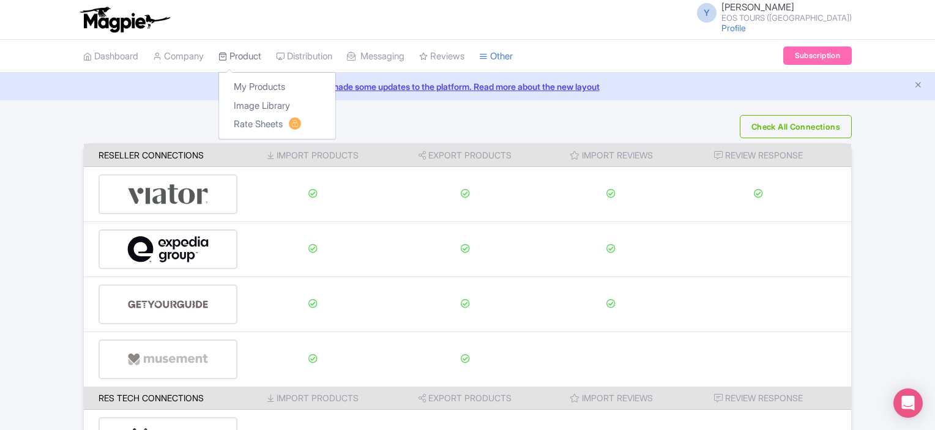
click at [252, 56] on link "Product" at bounding box center [240, 57] width 43 height 34
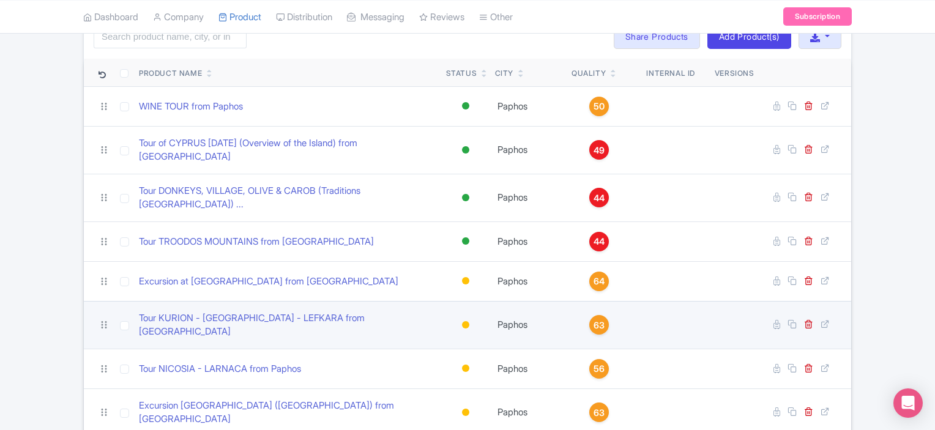
scroll to position [122, 0]
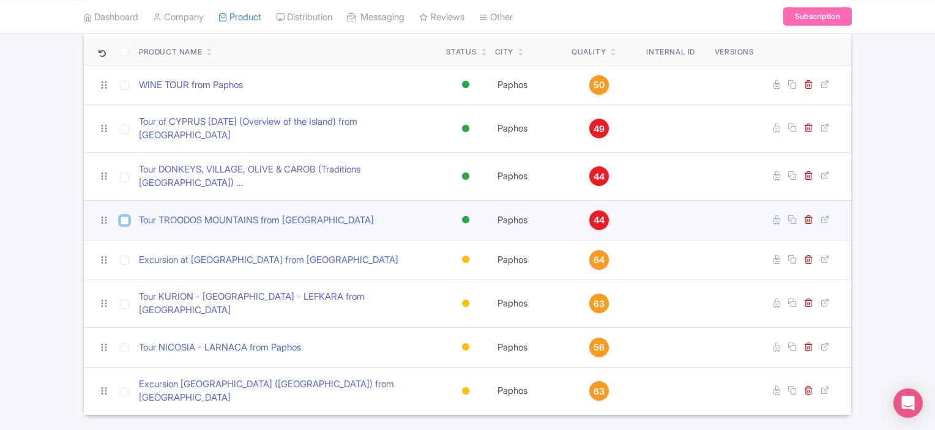
click at [125, 216] on input "checkbox" at bounding box center [124, 220] width 9 height 9
checkbox input "true"
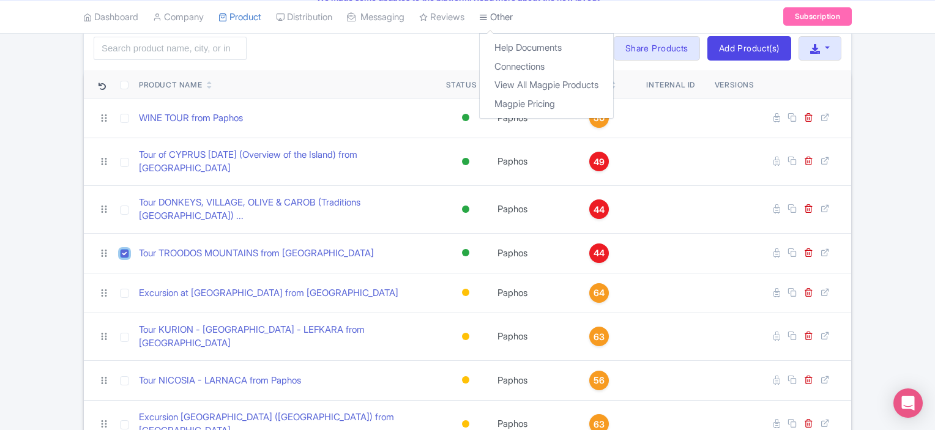
scroll to position [61, 0]
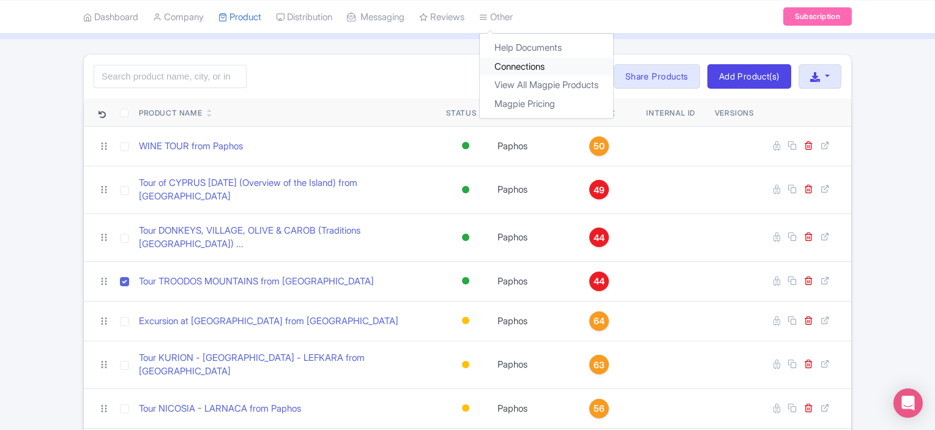
click at [534, 62] on link "Connections" at bounding box center [546, 66] width 133 height 19
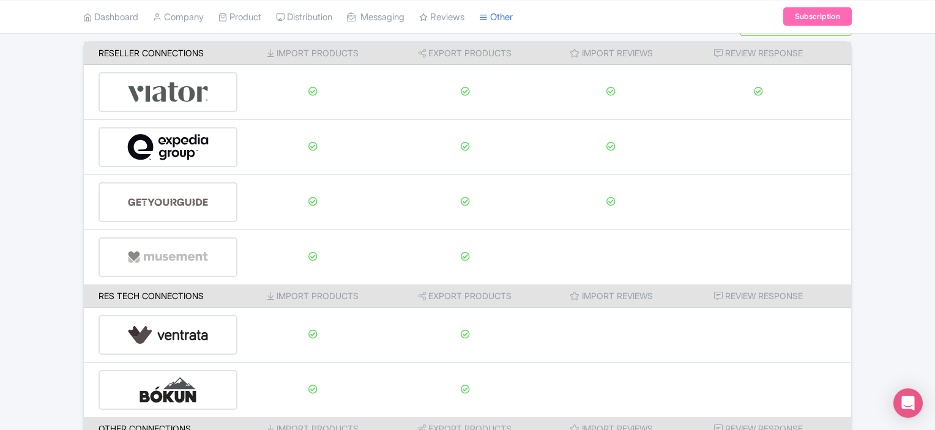
scroll to position [122, 0]
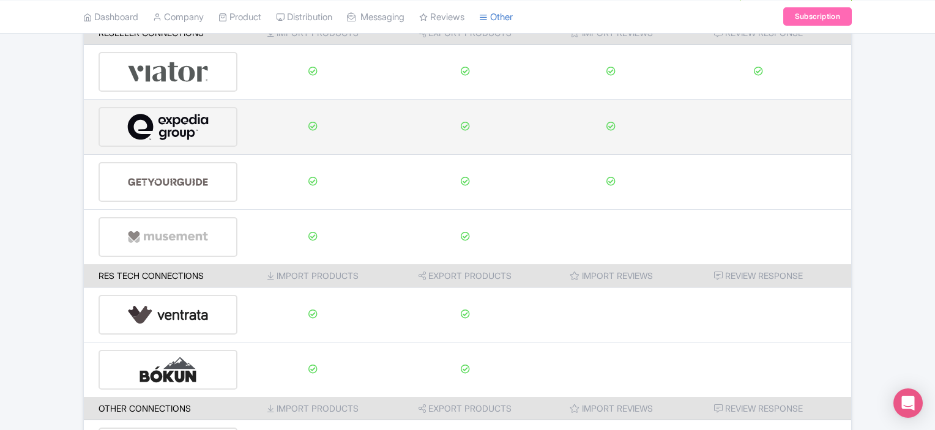
click at [228, 121] on div at bounding box center [168, 127] width 139 height 40
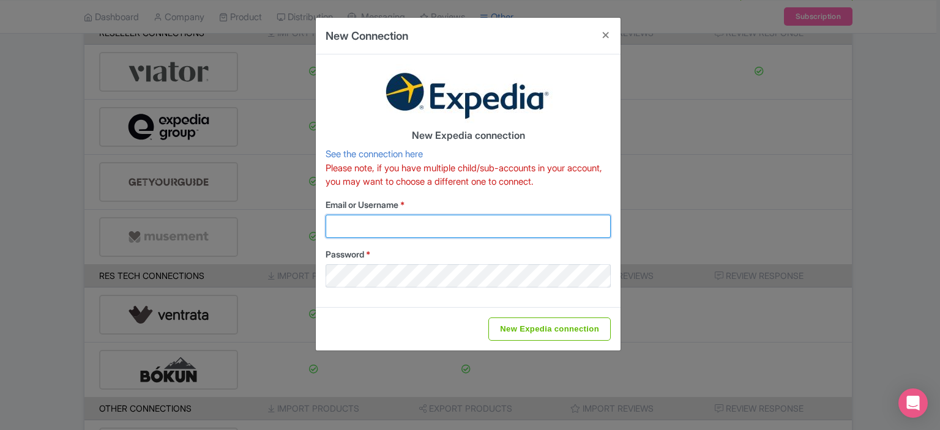
type input "info@eos-tour.com"
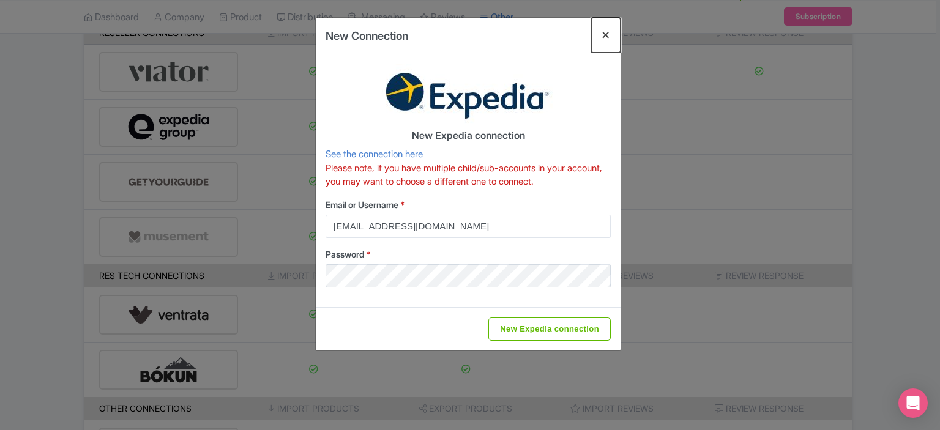
click at [605, 34] on button "Close" at bounding box center [605, 35] width 29 height 35
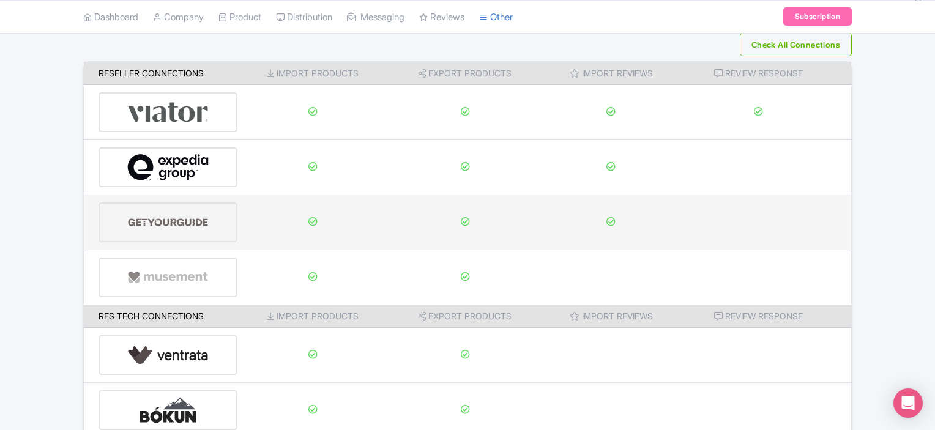
scroll to position [61, 0]
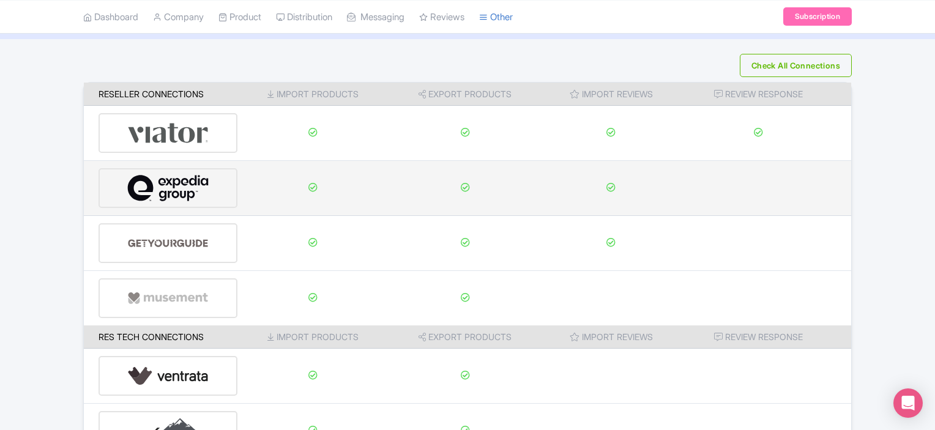
drag, startPoint x: 192, startPoint y: 189, endPoint x: 184, endPoint y: 189, distance: 7.3
click at [184, 189] on img at bounding box center [168, 188] width 82 height 37
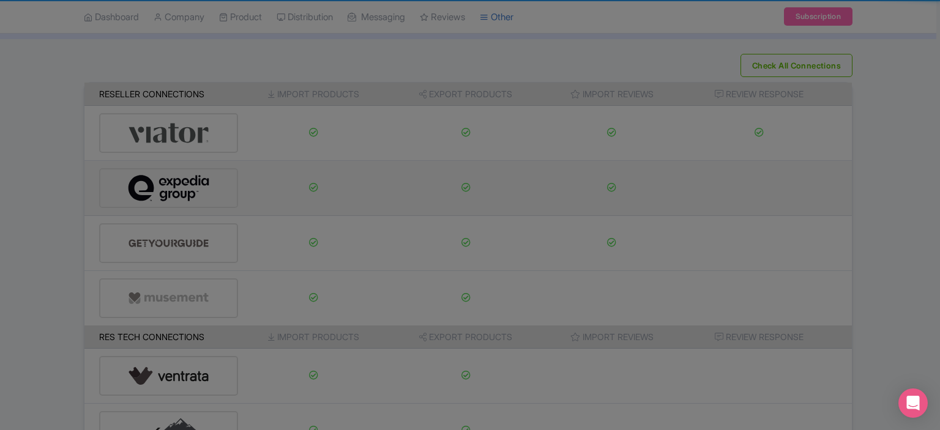
type input "info@eos-tour.com"
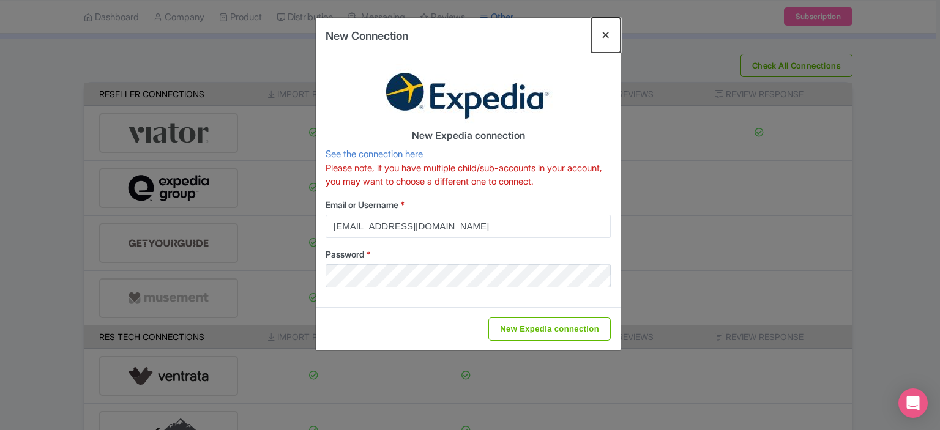
click at [595, 37] on button "Close" at bounding box center [605, 35] width 29 height 35
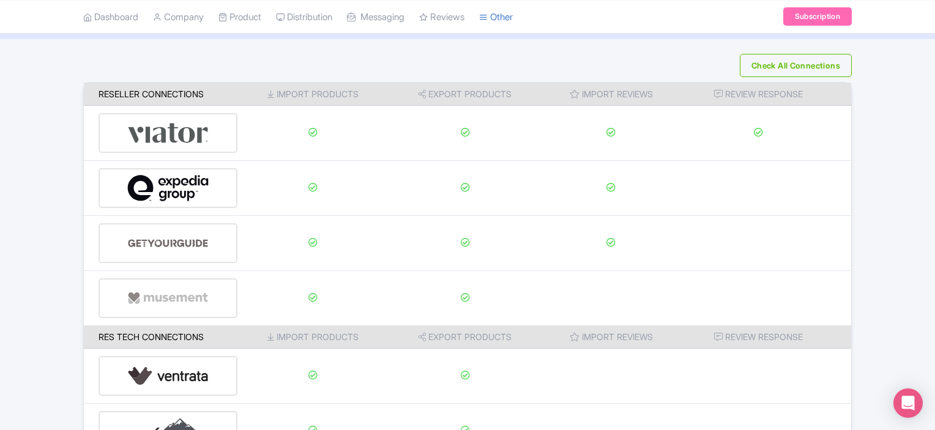
click at [268, 91] on icon at bounding box center [271, 94] width 7 height 9
click at [257, 24] on link "Product" at bounding box center [240, 17] width 43 height 34
click at [257, 43] on link "My Products" at bounding box center [277, 48] width 116 height 19
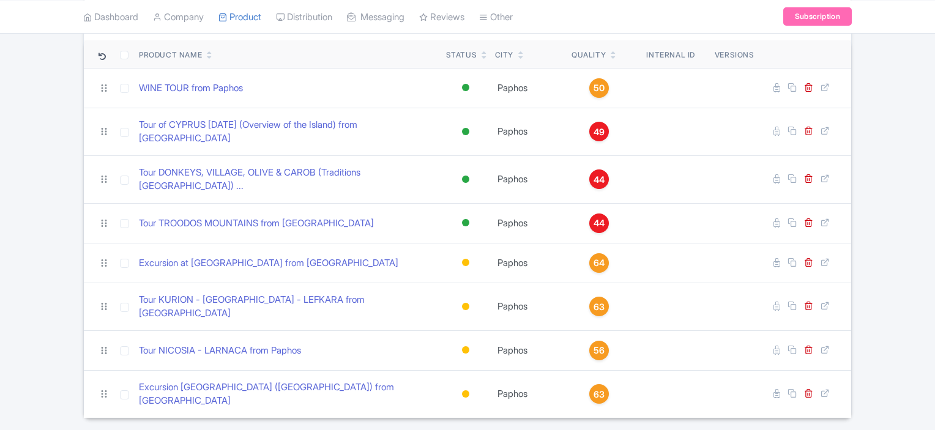
scroll to position [122, 0]
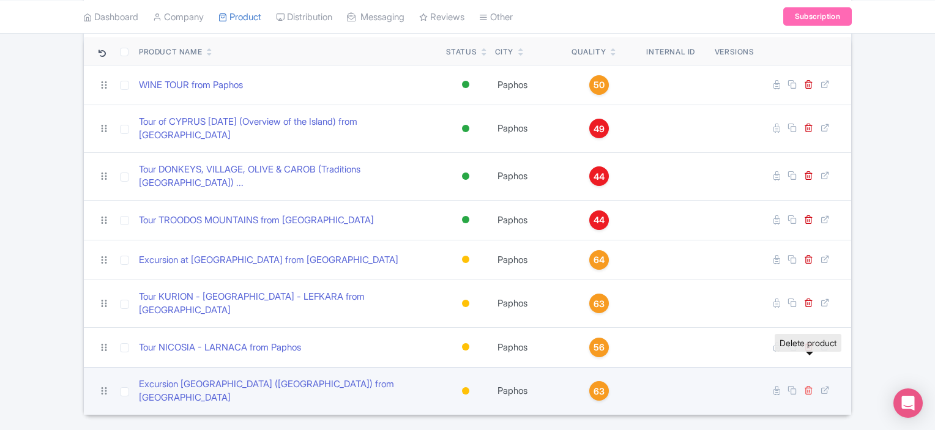
click at [808, 386] on icon at bounding box center [808, 390] width 9 height 9
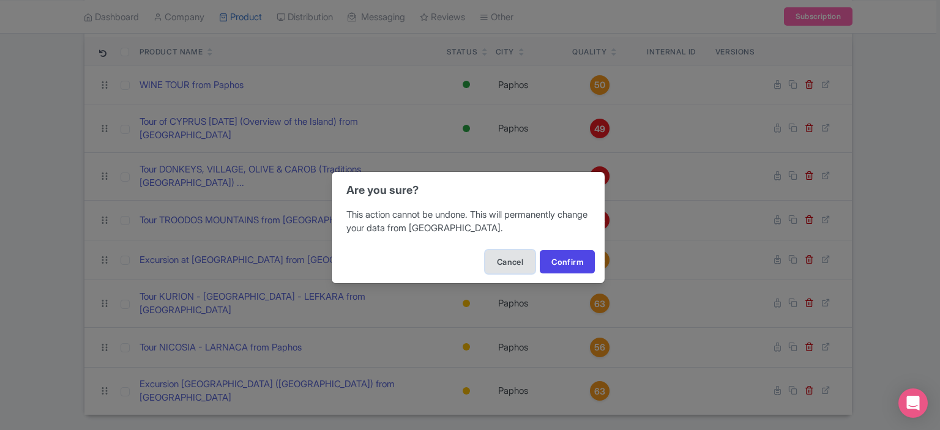
click at [524, 261] on button "Cancel" at bounding box center [510, 261] width 50 height 23
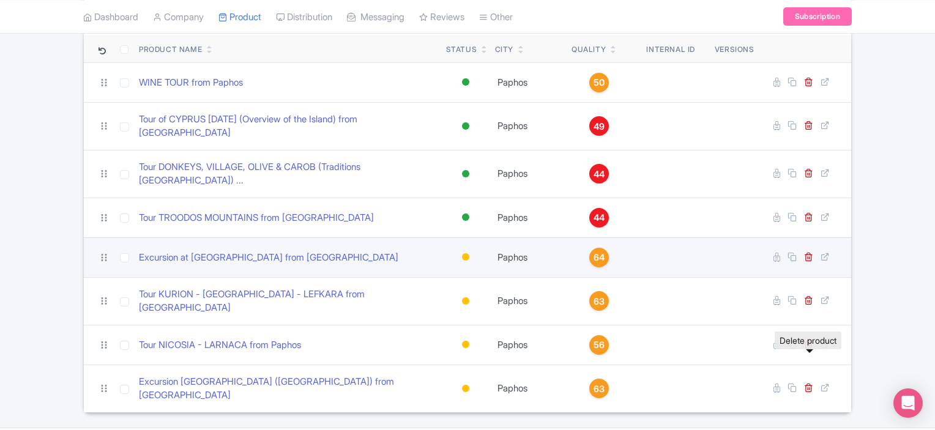
scroll to position [126, 0]
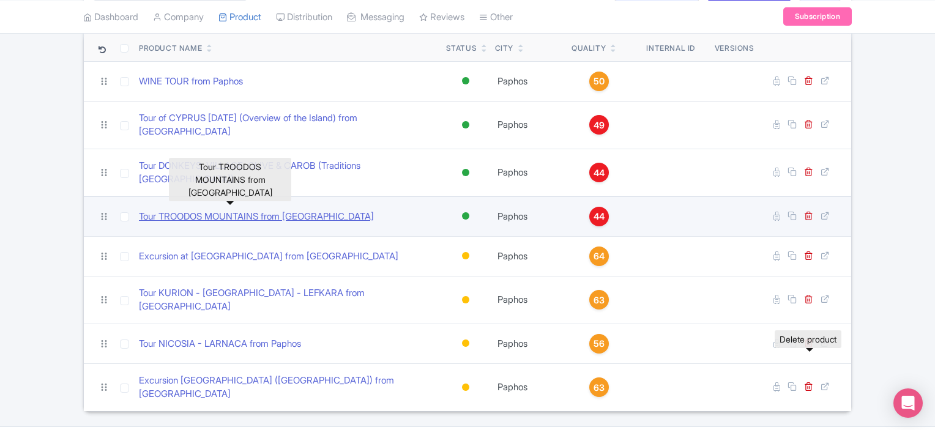
click at [294, 210] on link "Tour TROODOS MOUNTAINS from [GEOGRAPHIC_DATA]" at bounding box center [256, 217] width 235 height 14
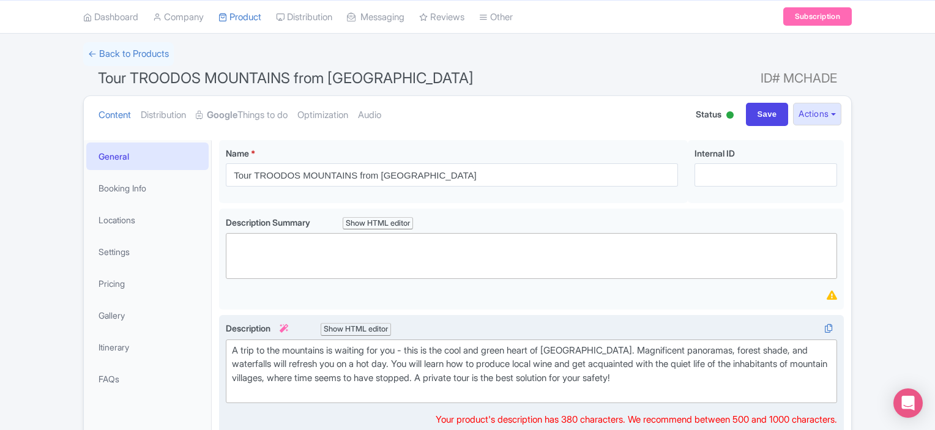
scroll to position [184, 0]
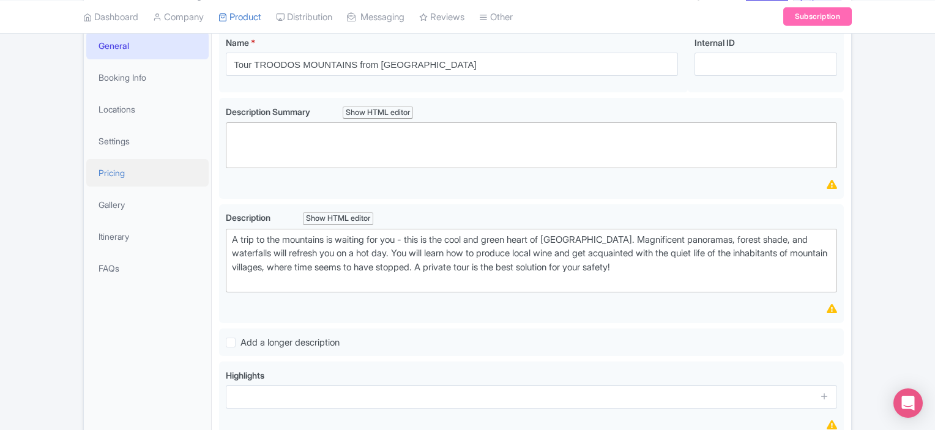
click at [109, 180] on link "Pricing" at bounding box center [147, 173] width 122 height 28
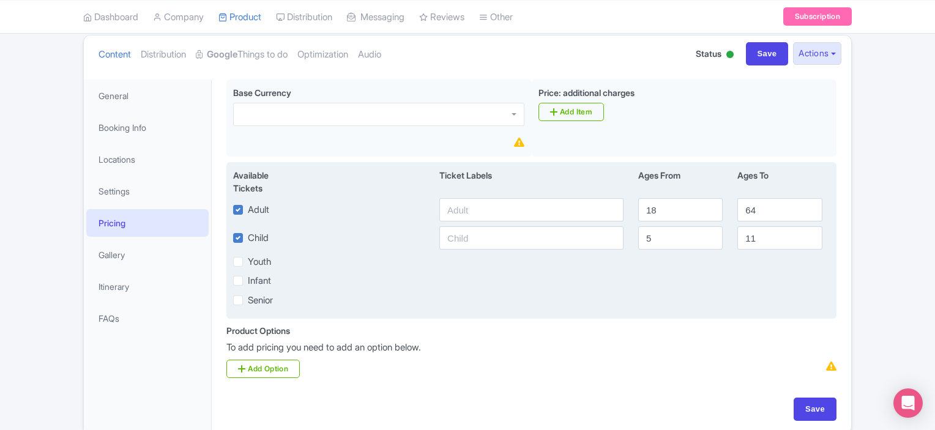
scroll to position [61, 0]
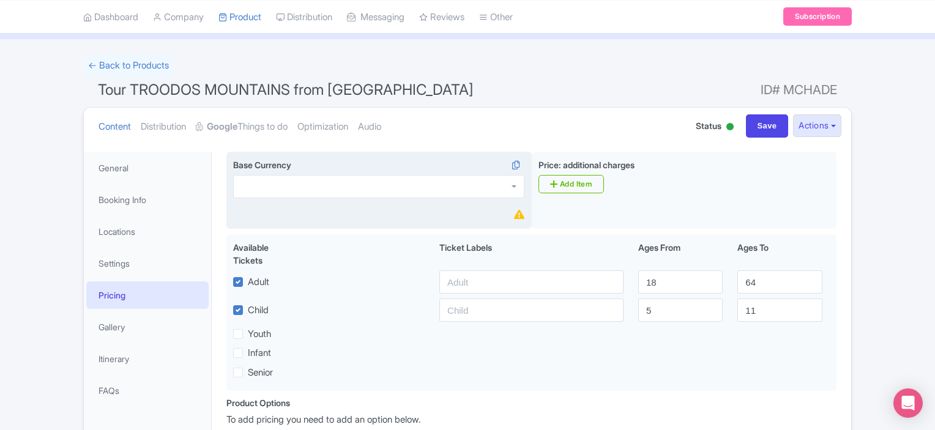
click at [411, 193] on div at bounding box center [378, 186] width 291 height 23
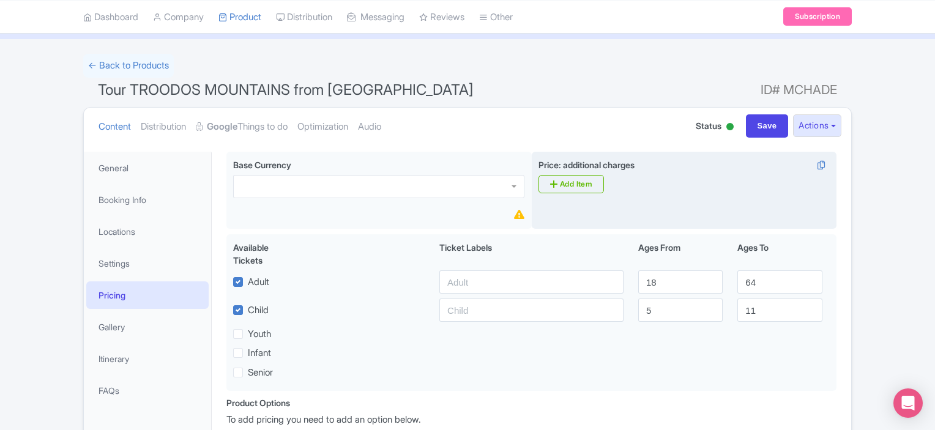
click at [749, 205] on div "Price: additional charges i Add Item" at bounding box center [684, 191] width 305 height 78
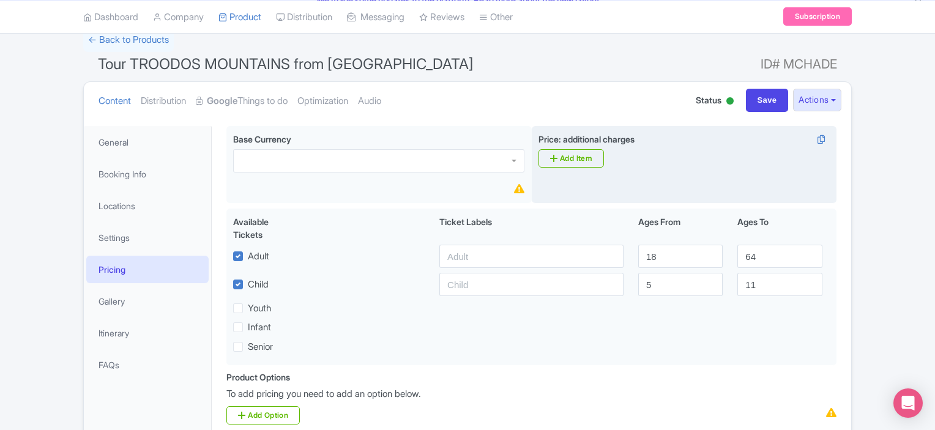
scroll to position [66, 0]
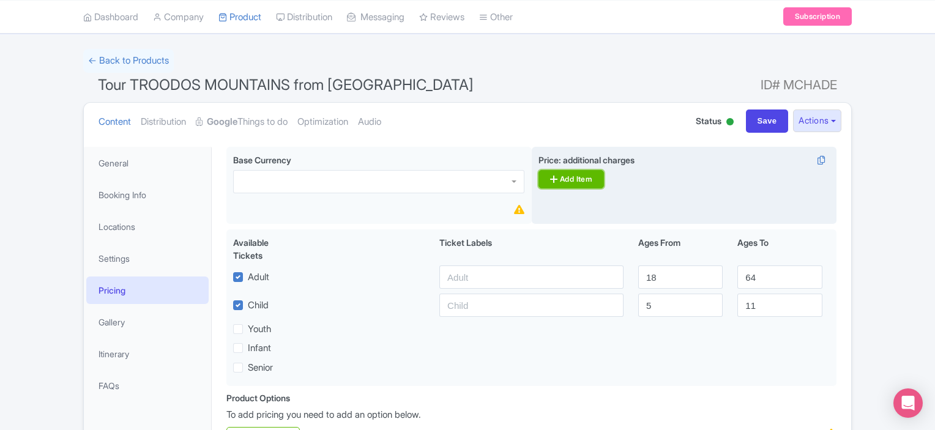
click at [581, 181] on link "Add Item" at bounding box center [572, 179] width 66 height 18
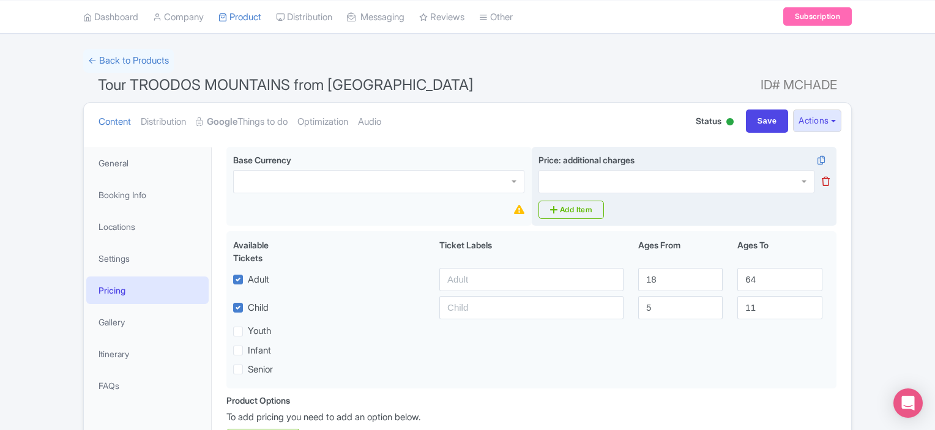
click at [762, 179] on div at bounding box center [677, 181] width 276 height 23
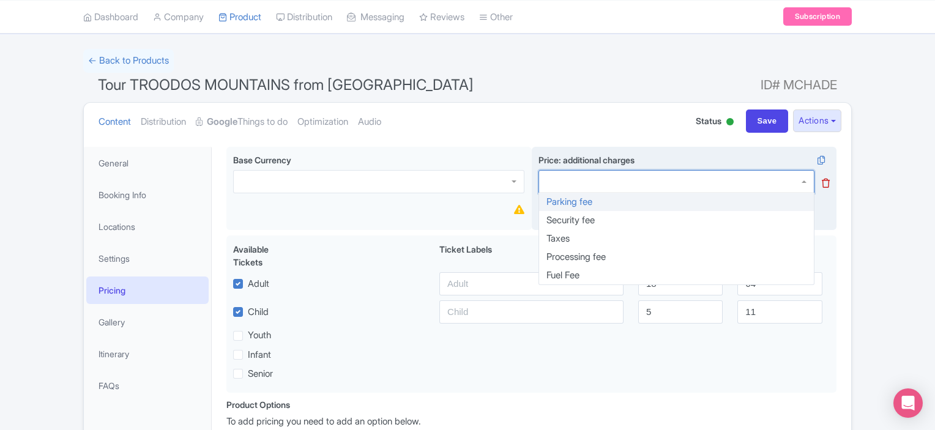
click at [762, 179] on div at bounding box center [677, 181] width 276 height 23
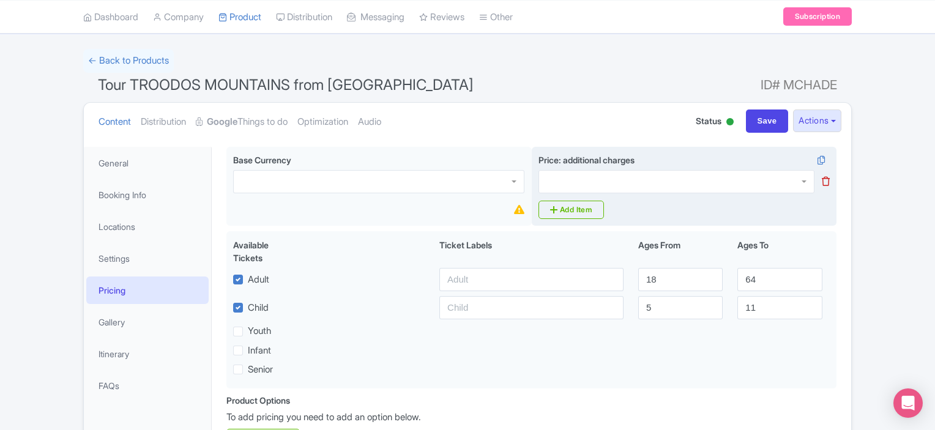
click at [825, 178] on icon at bounding box center [826, 181] width 8 height 9
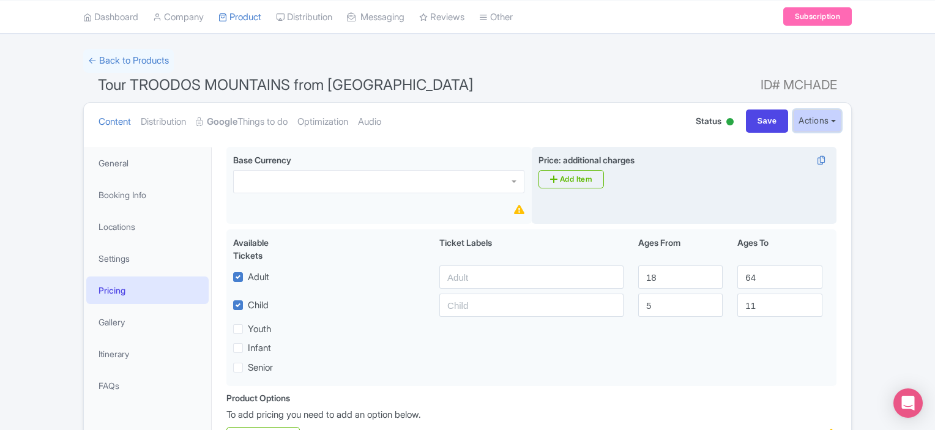
click at [823, 117] on button "Actions" at bounding box center [817, 121] width 48 height 23
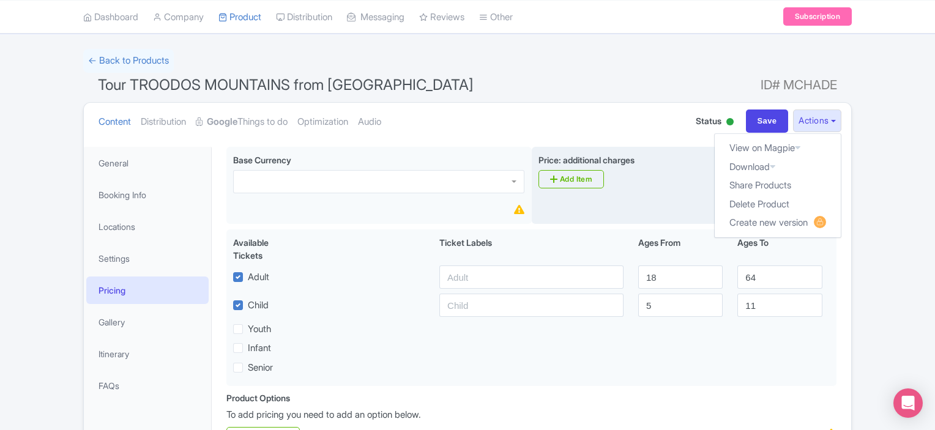
click at [874, 166] on div "← Back to Products Tour TROODOS MOUNTAINS from Paphos ID# MCHADE Content Distri…" at bounding box center [467, 275] width 935 height 452
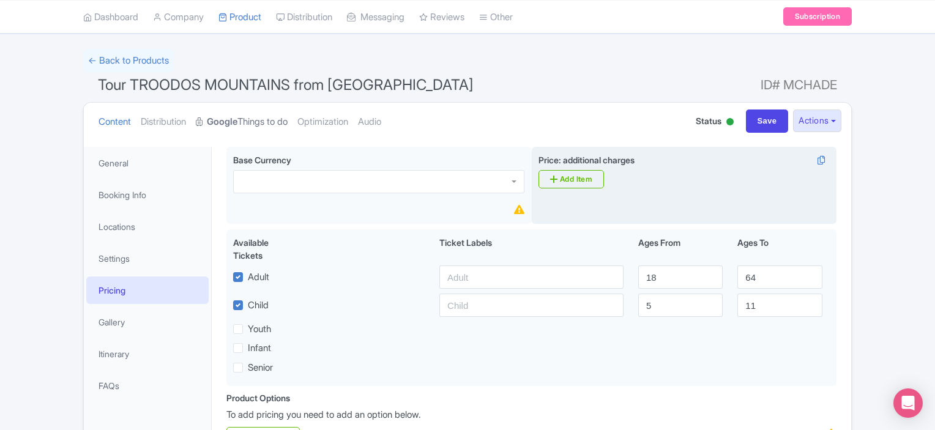
click at [267, 118] on link "Google Things to do" at bounding box center [242, 122] width 92 height 39
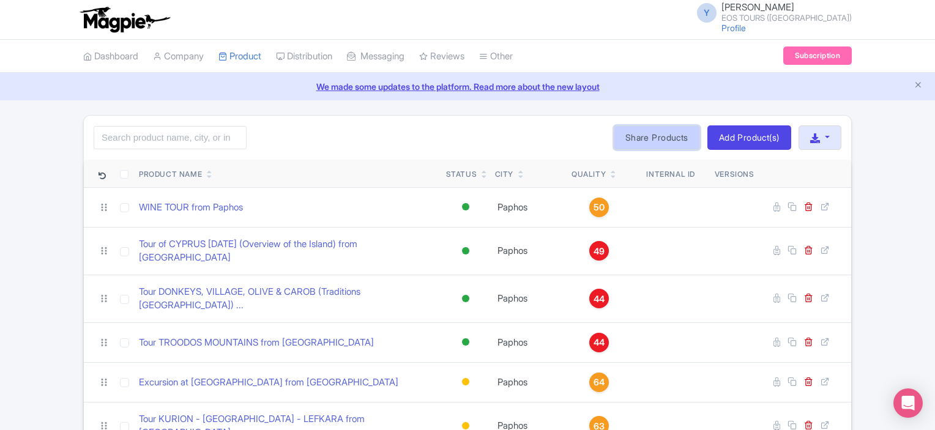
click at [664, 135] on link "Share Products" at bounding box center [657, 137] width 86 height 24
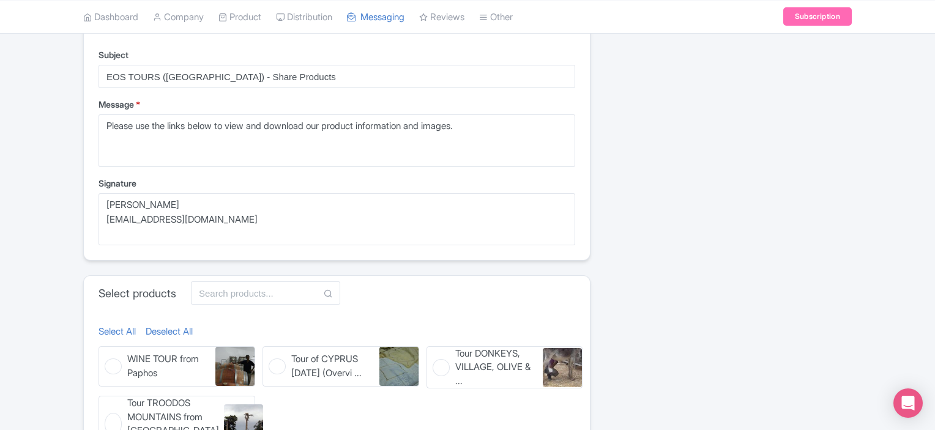
scroll to position [402, 0]
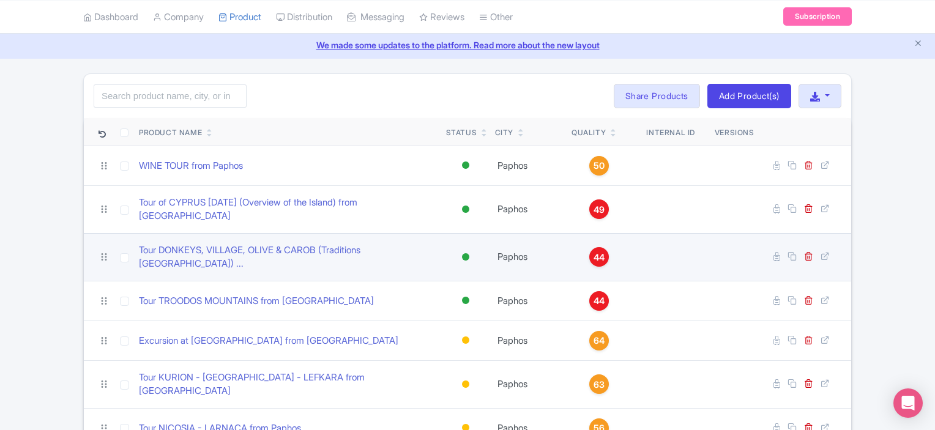
scroll to position [61, 0]
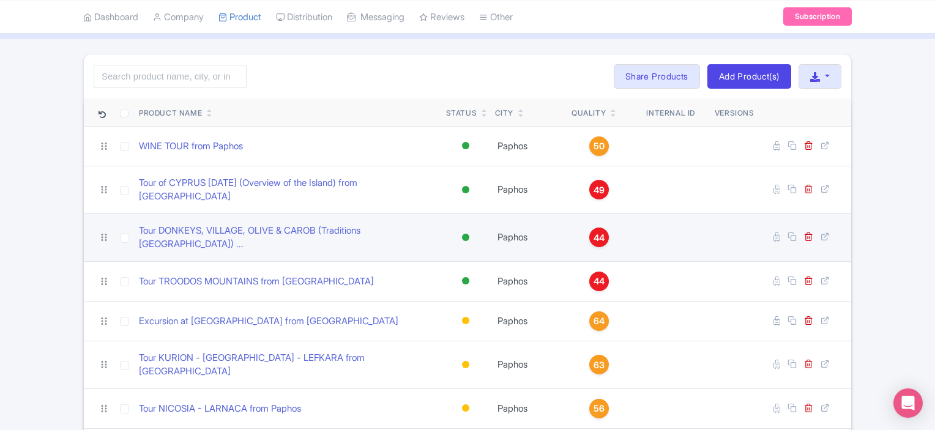
click at [118, 223] on td at bounding box center [124, 238] width 20 height 48
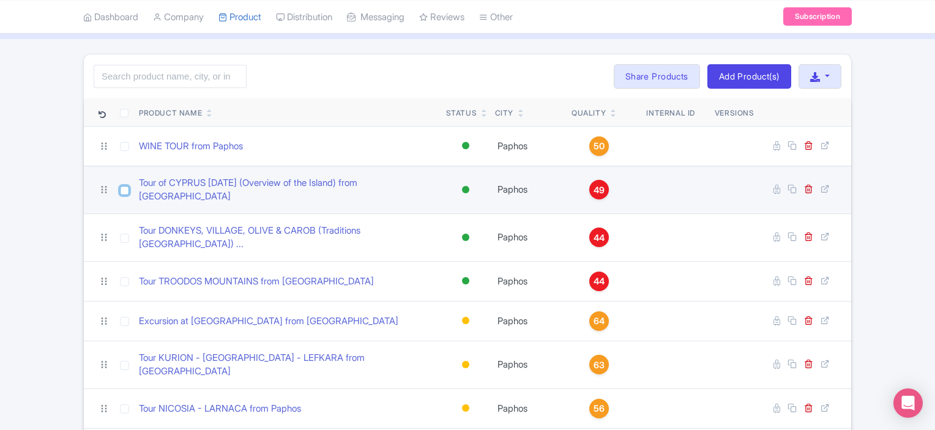
click at [126, 186] on input "checkbox" at bounding box center [124, 190] width 9 height 9
checkbox input "true"
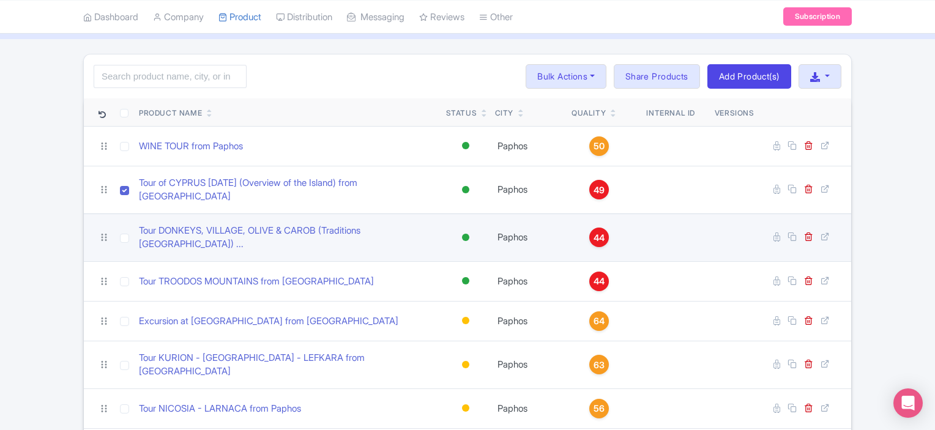
click at [125, 217] on td at bounding box center [124, 238] width 20 height 48
click at [125, 234] on input "checkbox" at bounding box center [124, 238] width 9 height 9
checkbox input "true"
click at [812, 232] on icon at bounding box center [808, 236] width 9 height 9
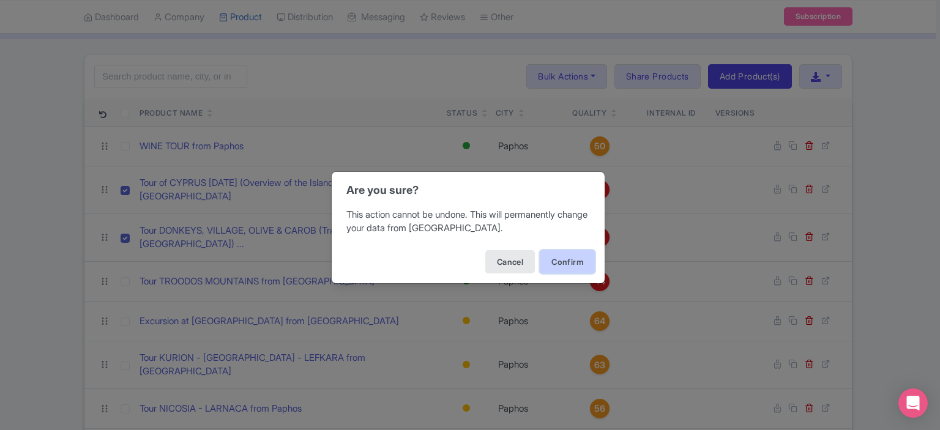
click at [541, 266] on button "Confirm" at bounding box center [567, 261] width 55 height 23
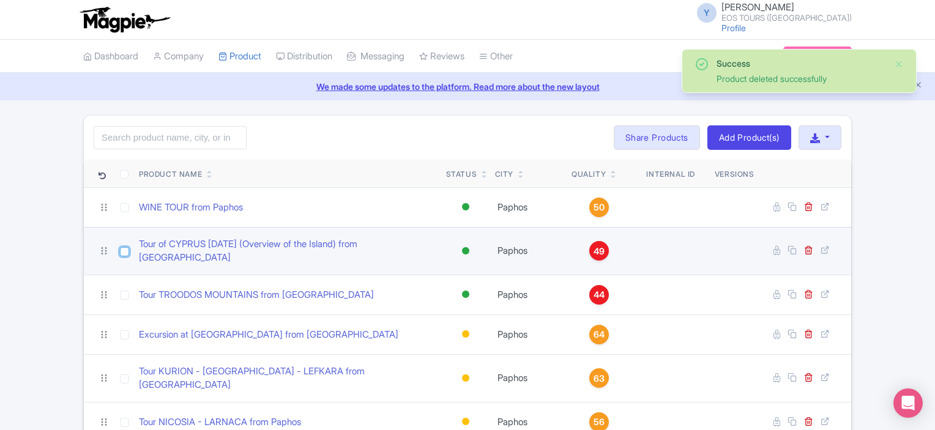
click at [121, 249] on input "checkbox" at bounding box center [124, 251] width 9 height 9
checkbox input "true"
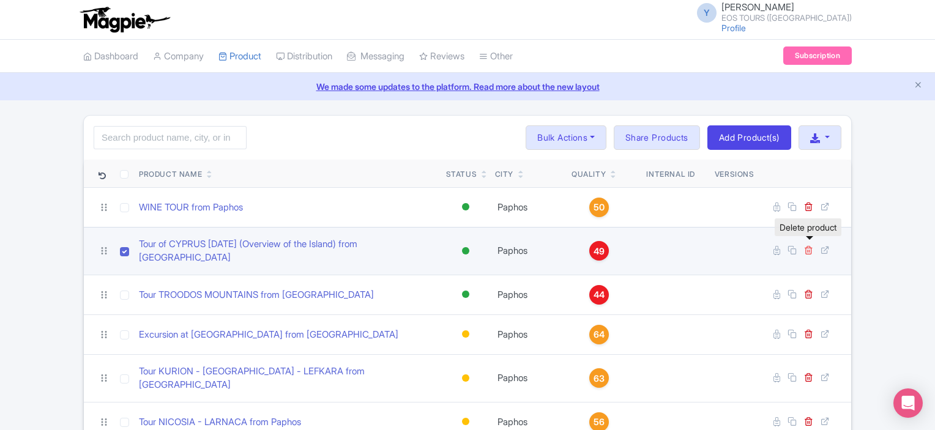
click at [806, 247] on icon at bounding box center [808, 249] width 9 height 9
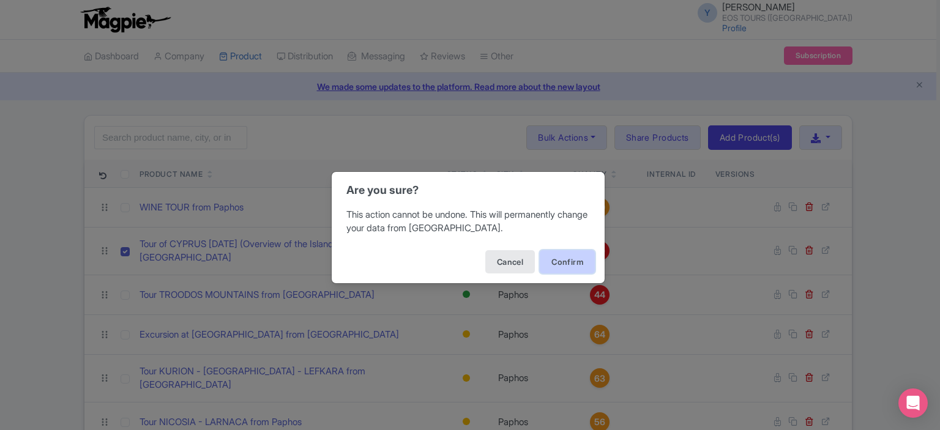
click at [561, 261] on button "Confirm" at bounding box center [567, 261] width 55 height 23
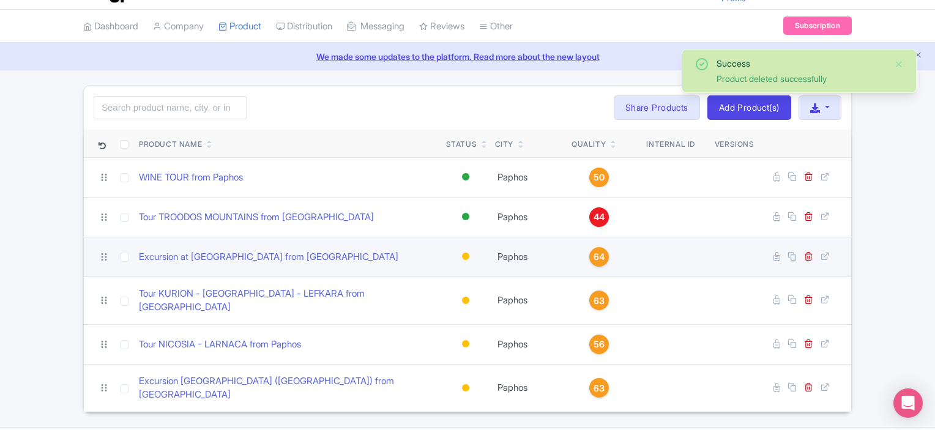
scroll to position [47, 0]
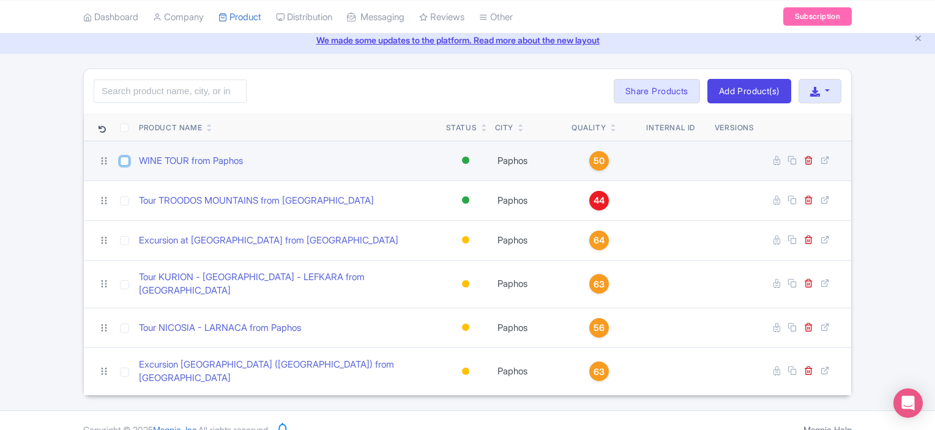
click at [120, 161] on input "checkbox" at bounding box center [124, 161] width 9 height 9
checkbox input "true"
click at [814, 159] on link at bounding box center [810, 161] width 12 height 12
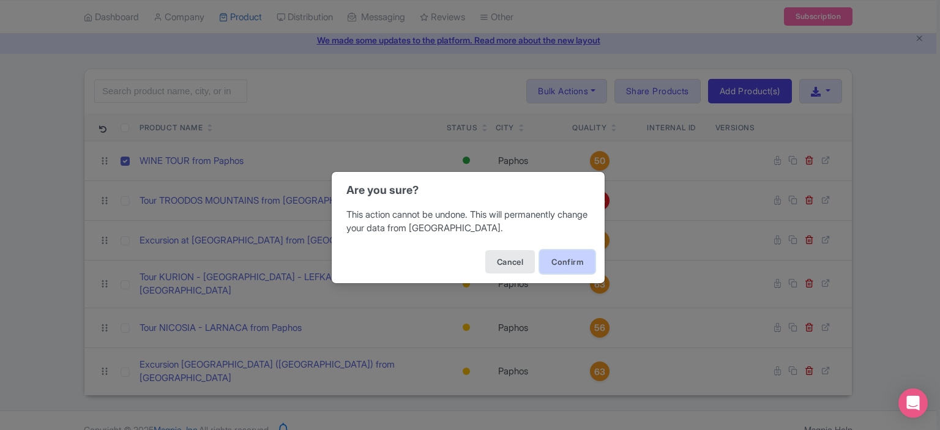
click at [585, 266] on button "Confirm" at bounding box center [567, 261] width 55 height 23
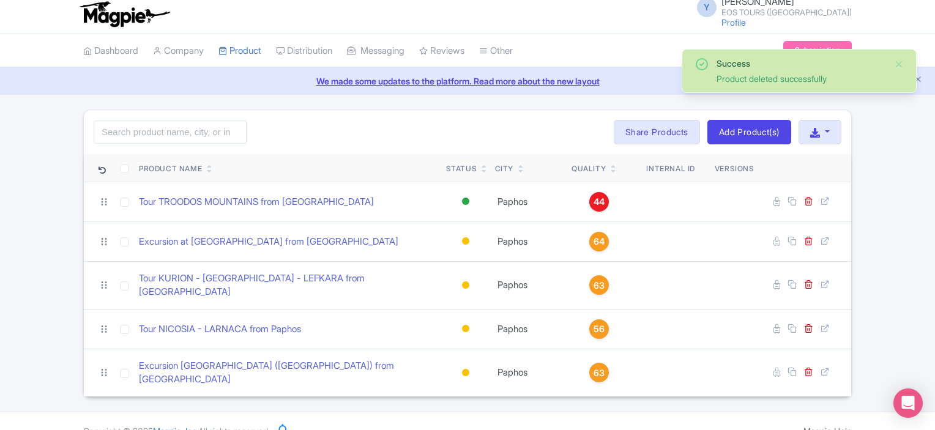
scroll to position [7, 0]
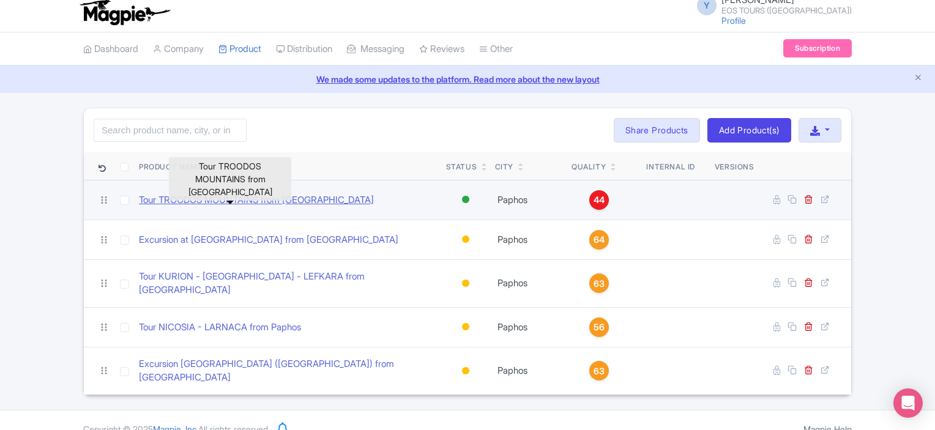
click at [179, 198] on link "Tour TROODOS MOUNTAINS from [GEOGRAPHIC_DATA]" at bounding box center [256, 200] width 235 height 14
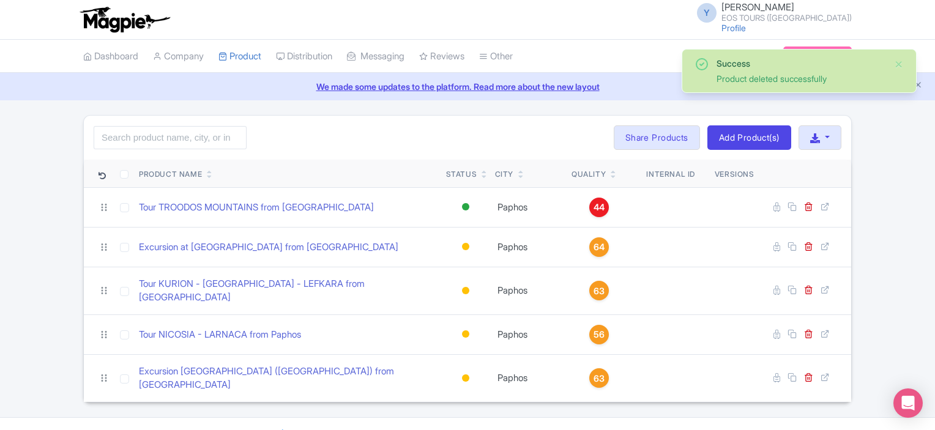
scroll to position [7, 0]
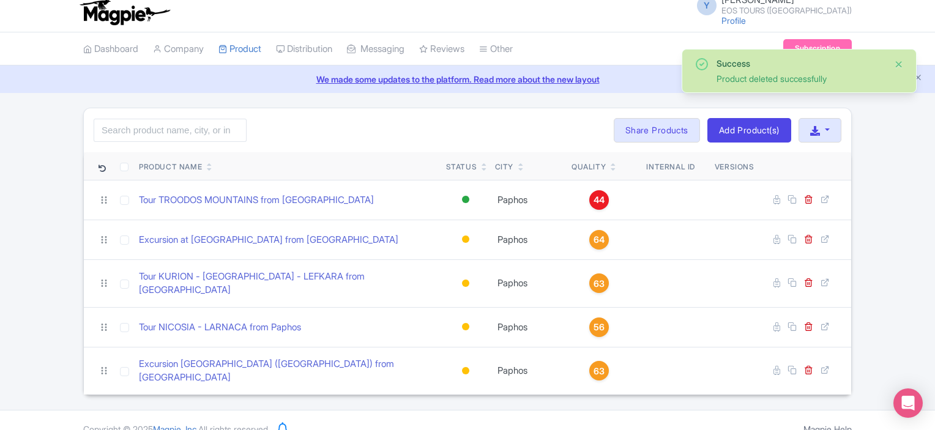
click at [904, 64] on button "Close" at bounding box center [899, 64] width 10 height 15
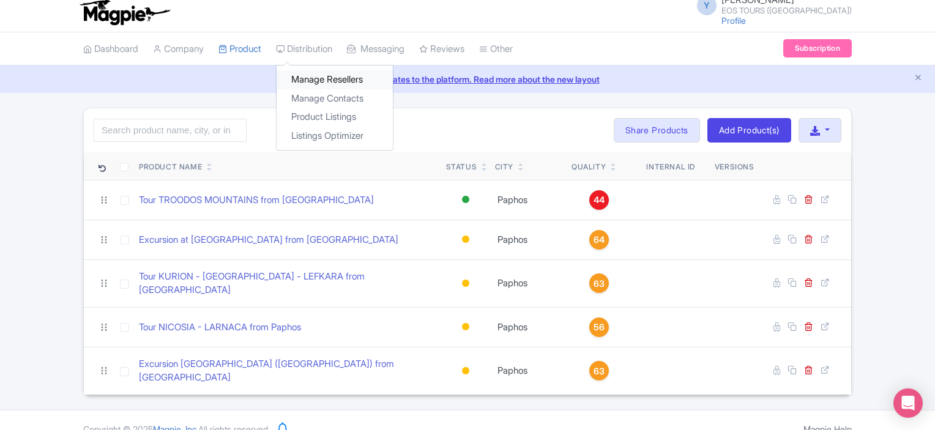
click at [314, 77] on link "Manage Resellers" at bounding box center [335, 79] width 116 height 19
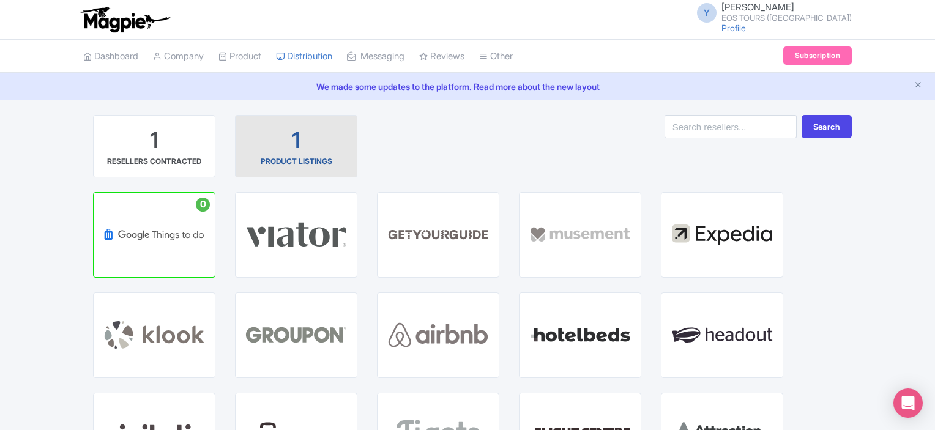
click at [278, 152] on div "1 PRODUCT LISTINGS" at bounding box center [296, 146] width 102 height 42
